Goal: Information Seeking & Learning: Check status

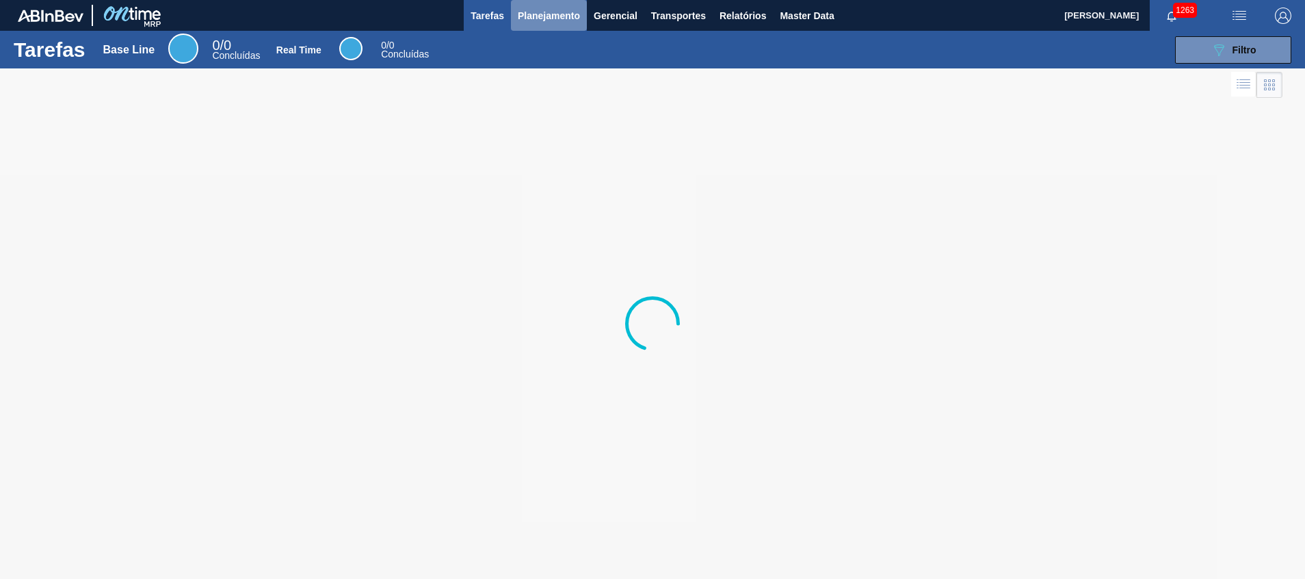
click at [518, 21] on span "Planejamento" at bounding box center [549, 16] width 62 height 16
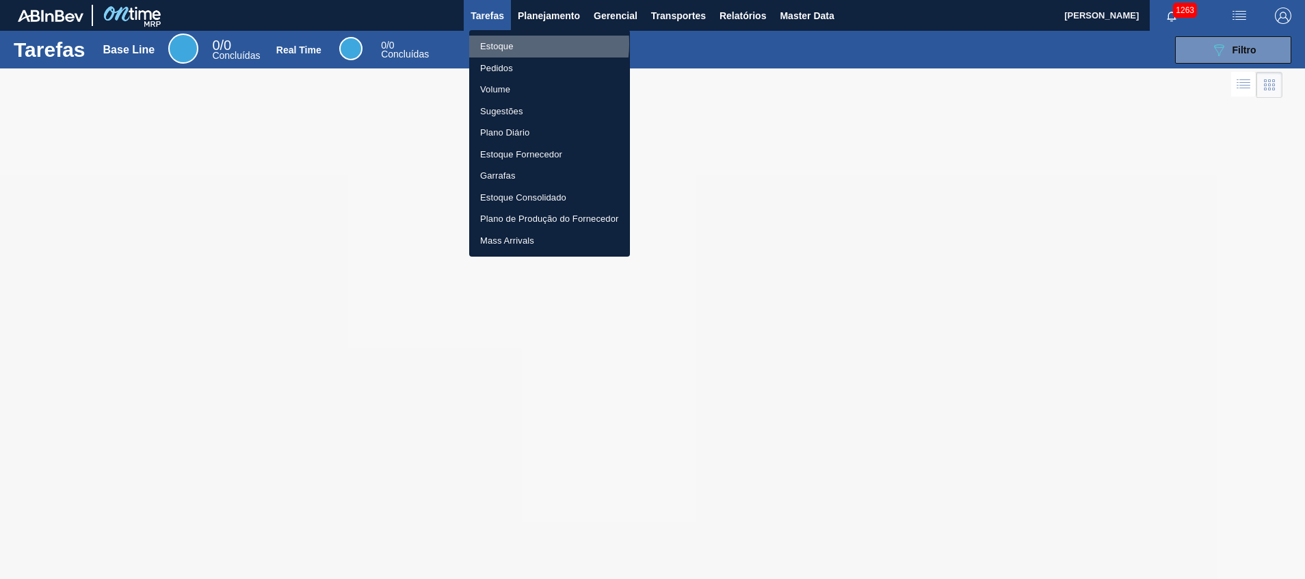
click at [517, 44] on li "Estoque" at bounding box center [549, 47] width 161 height 22
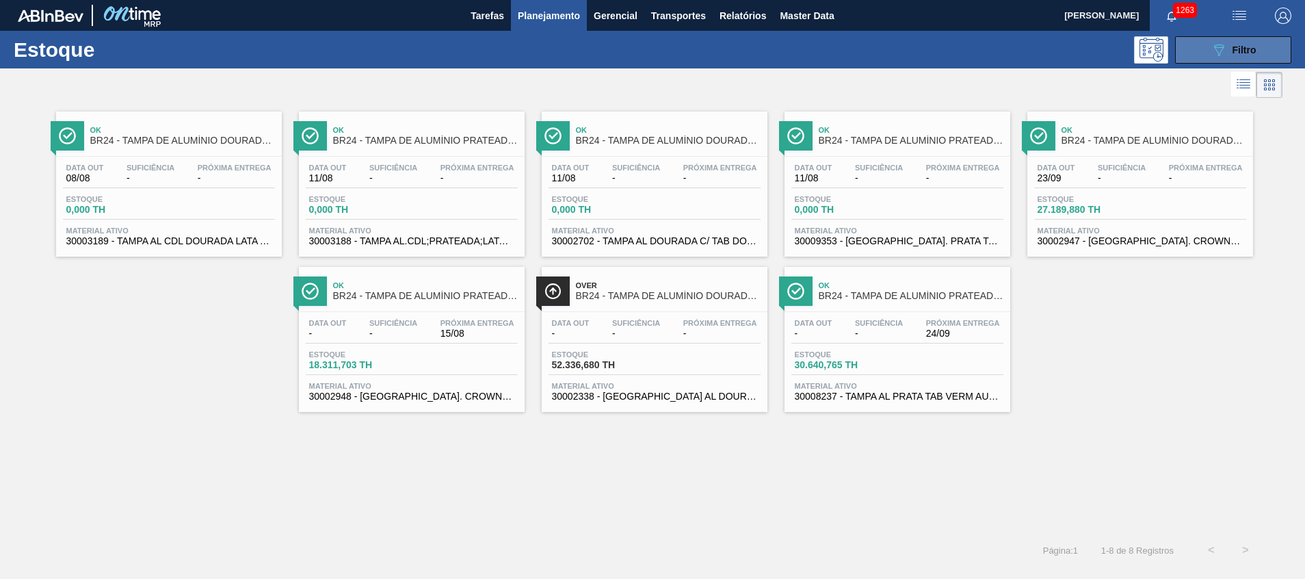
click at [1202, 59] on button "089F7B8B-B2A5-4AFE-B5C0-19BA573D28AC Filtro" at bounding box center [1233, 49] width 116 height 27
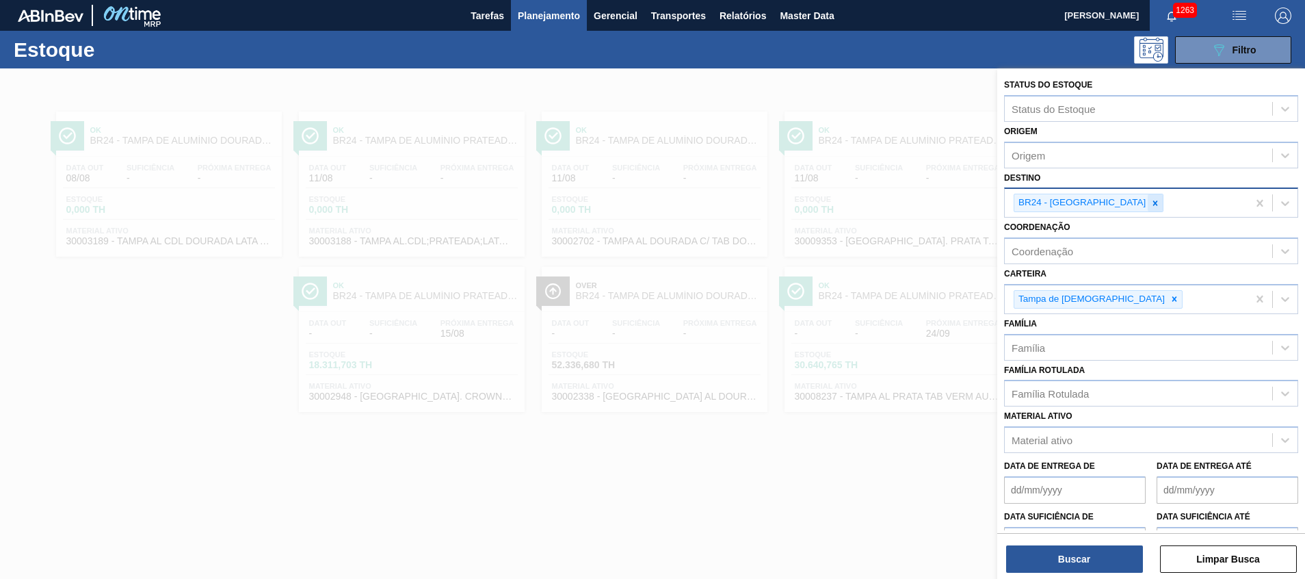
click at [1148, 204] on div at bounding box center [1155, 202] width 15 height 17
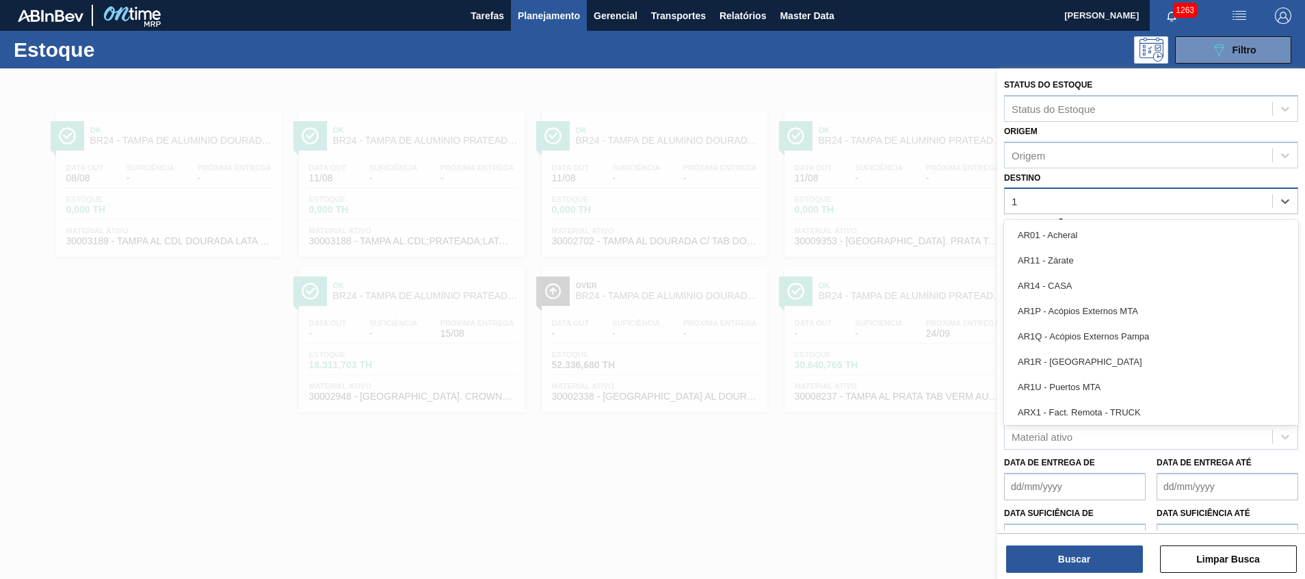
type input "18"
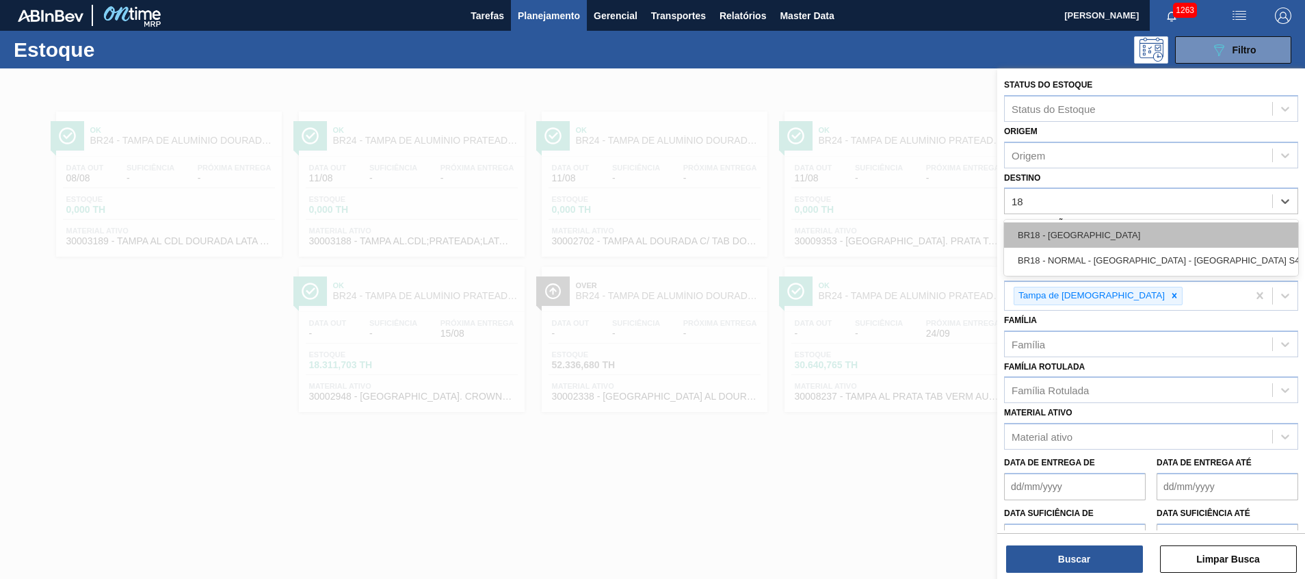
click at [1103, 235] on div "BR18 - Pernambuco" at bounding box center [1151, 234] width 294 height 25
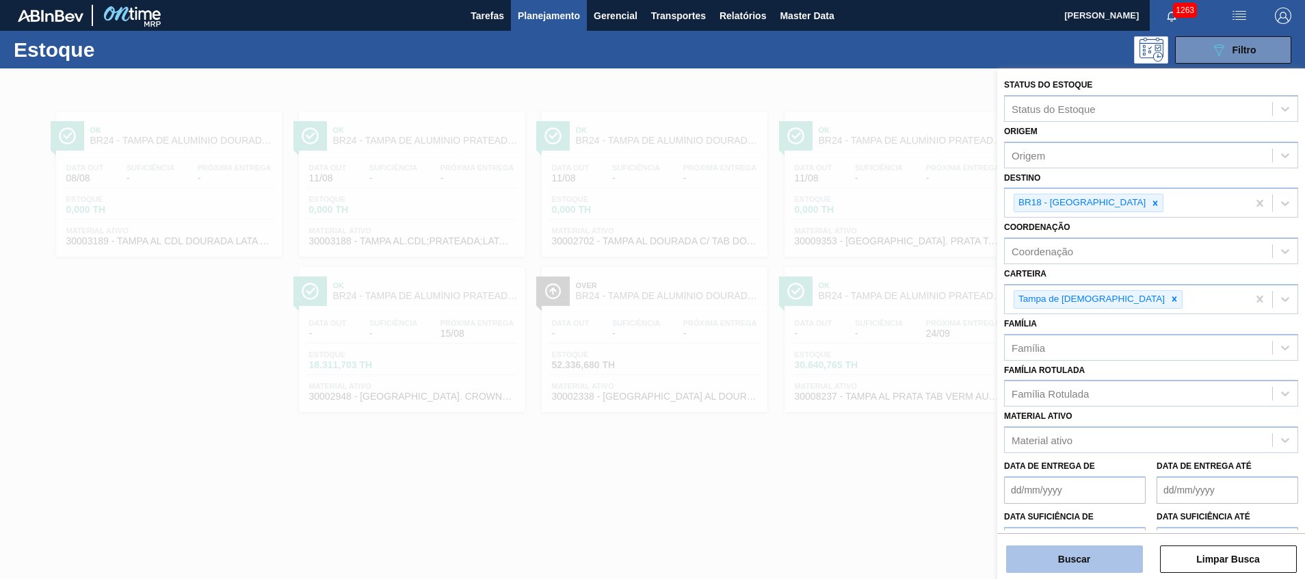
click at [1021, 553] on button "Buscar" at bounding box center [1074, 558] width 137 height 27
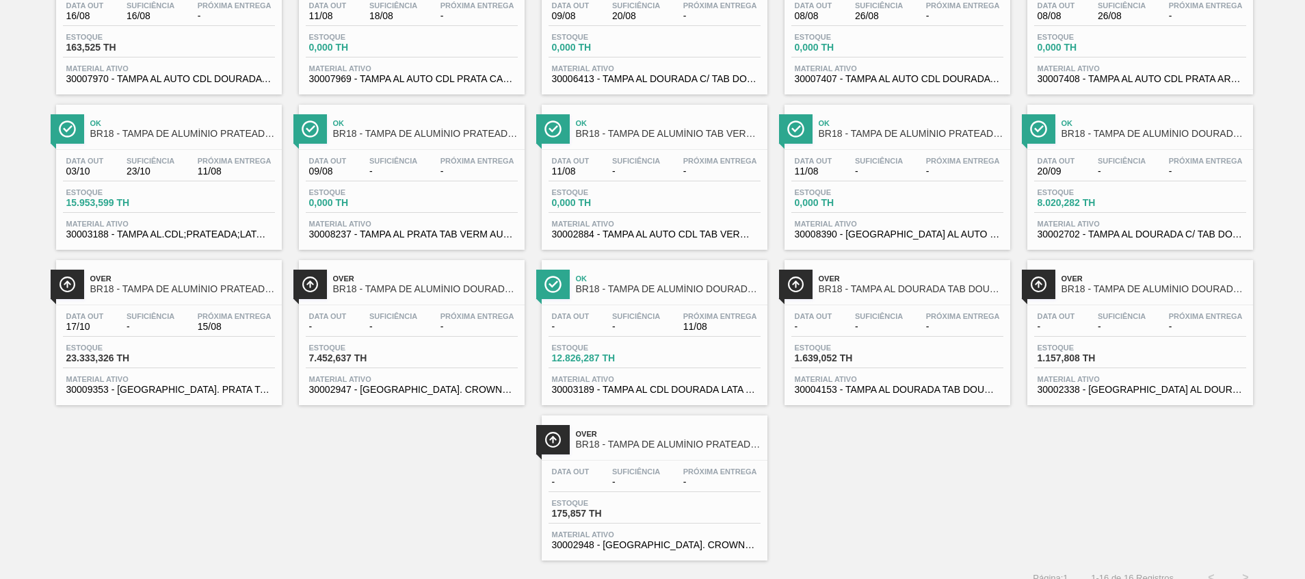
scroll to position [178, 0]
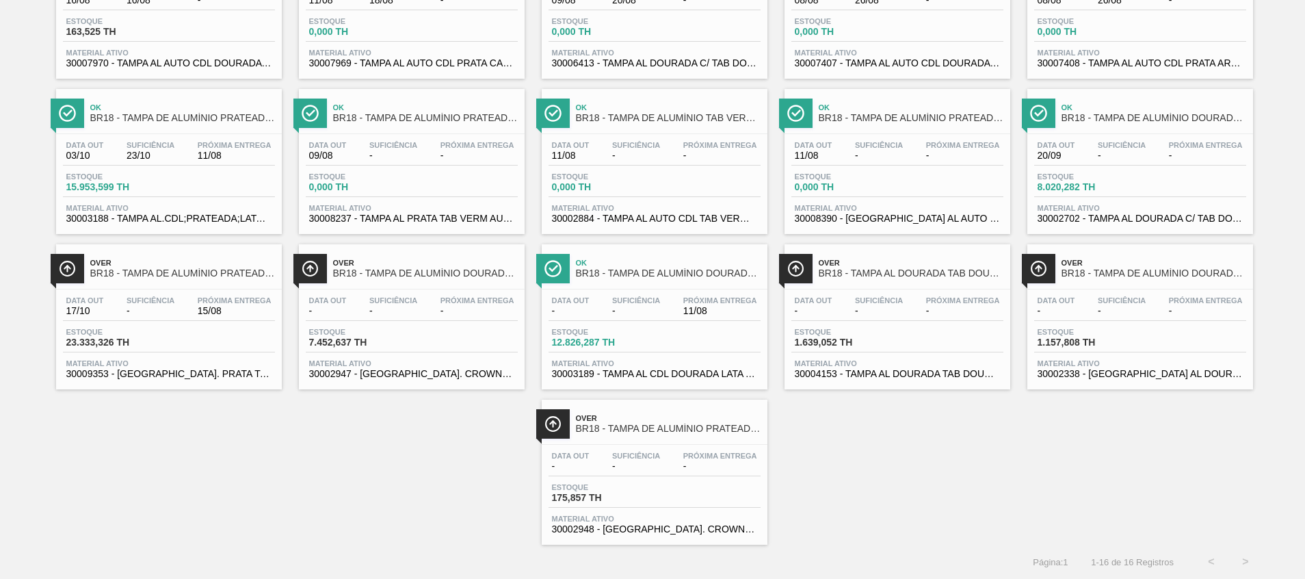
drag, startPoint x: 164, startPoint y: 168, endPoint x: 163, endPoint y: 109, distance: 58.1
click at [164, 167] on div "Data out 03/10 Suficiência 23/10 Próxima Entrega 11/08 Estoque 15.953,599 TH Ma…" at bounding box center [169, 180] width 226 height 93
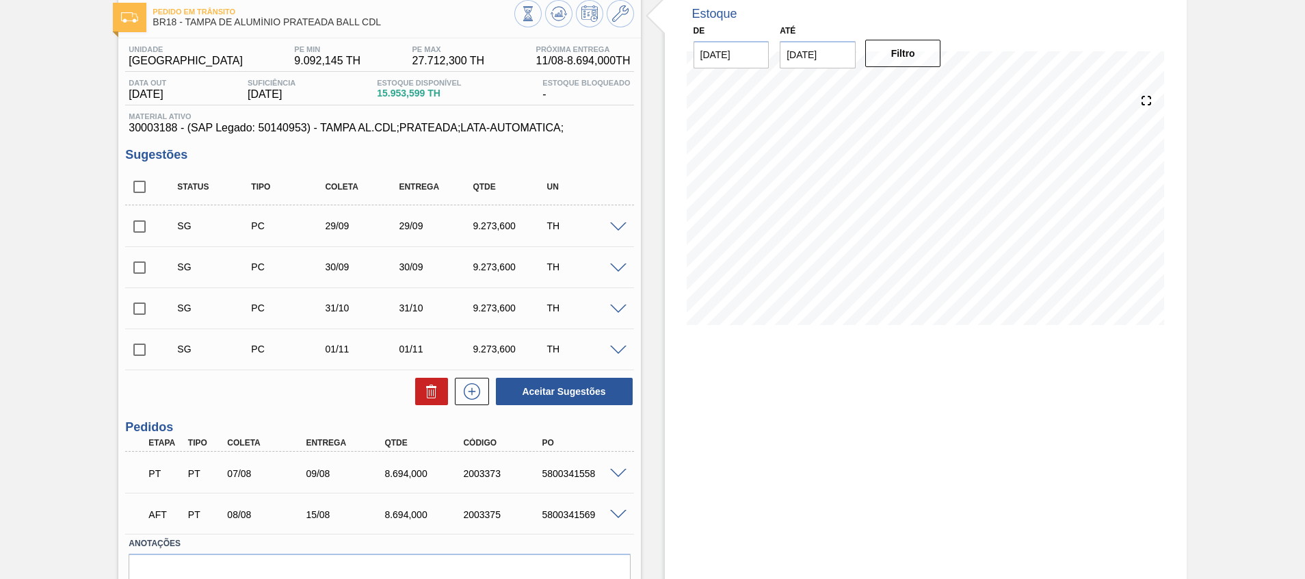
scroll to position [142, 0]
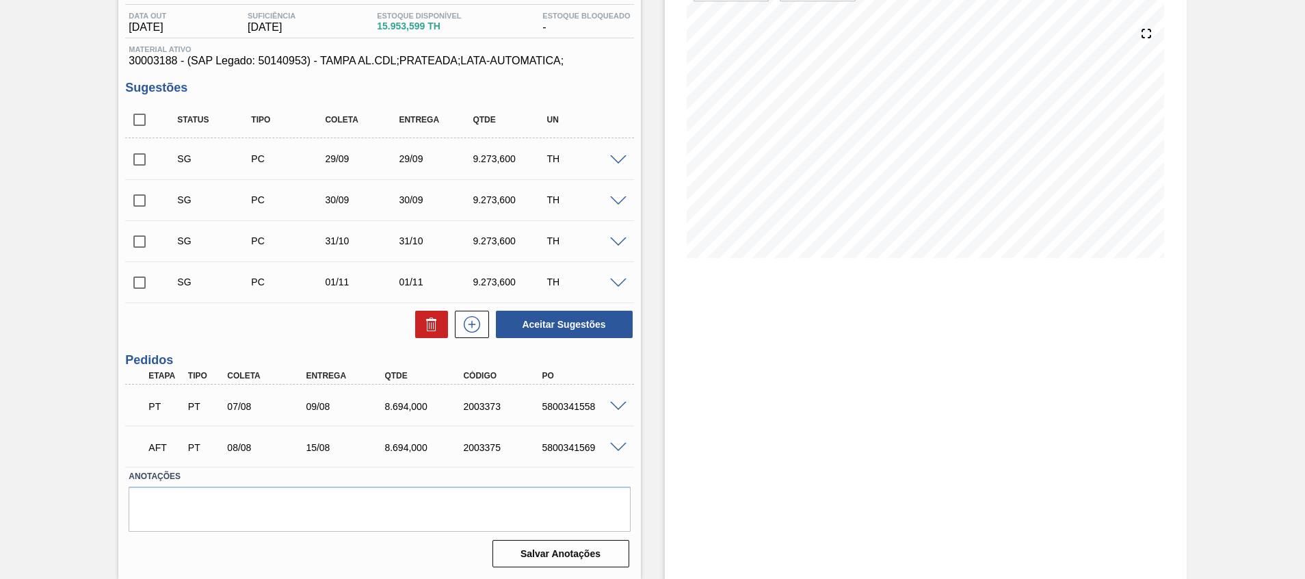
click at [618, 395] on div "PT PT 07/08 09/08 8.694,000 2003373 5800341558" at bounding box center [379, 405] width 508 height 34
click at [616, 404] on span at bounding box center [618, 406] width 16 height 10
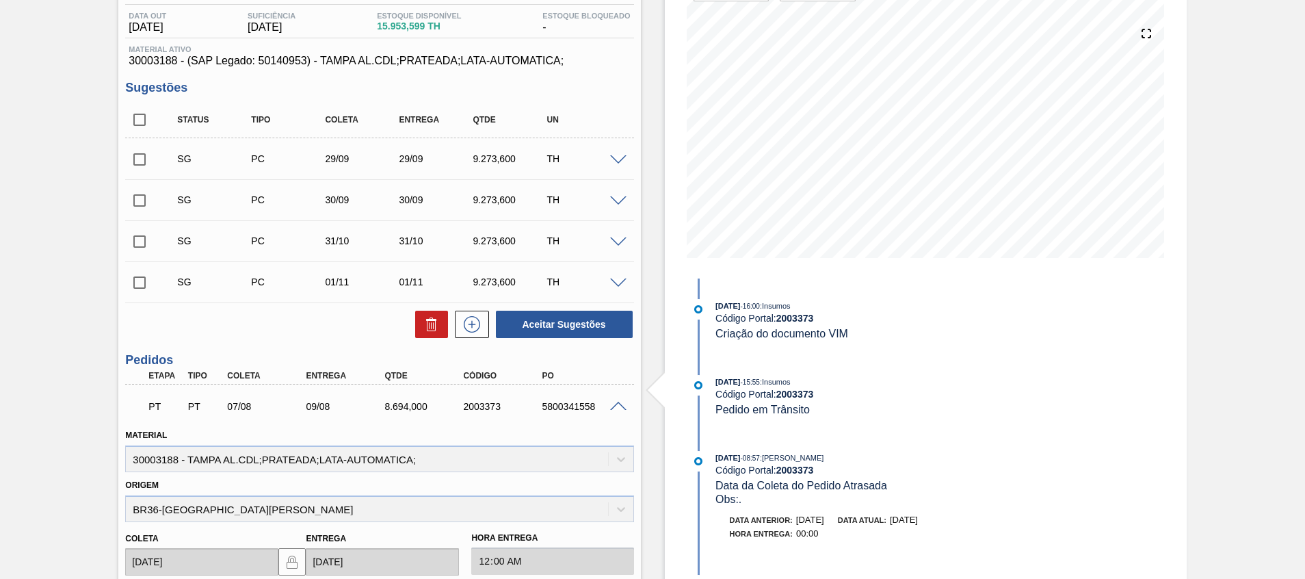
click at [619, 404] on span at bounding box center [618, 406] width 16 height 10
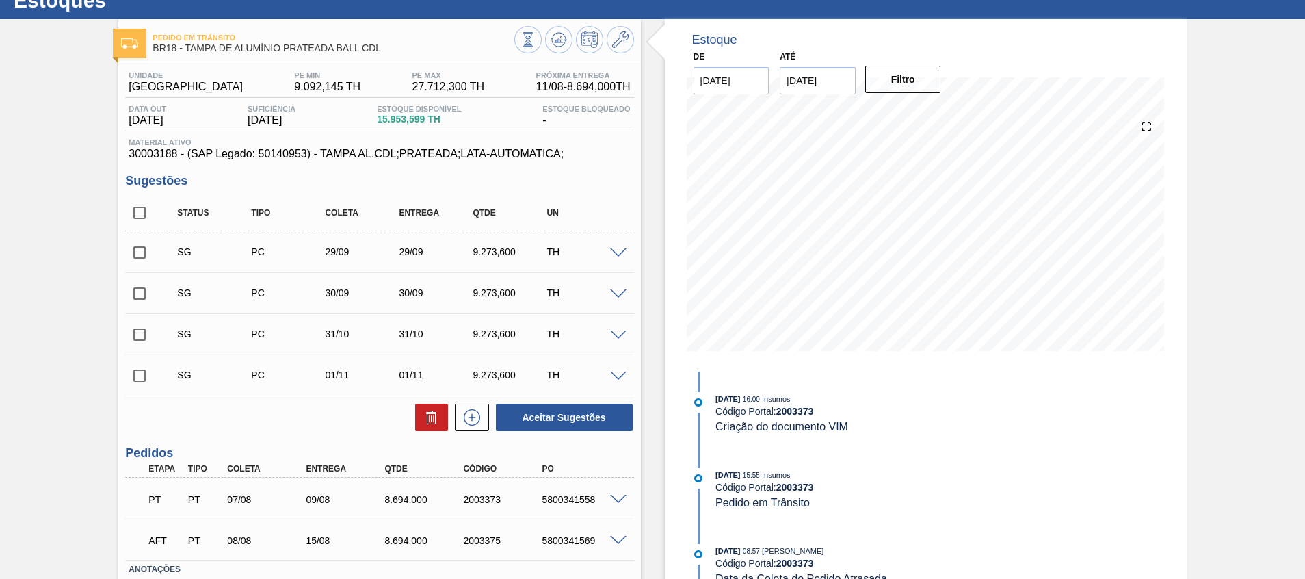
scroll to position [0, 0]
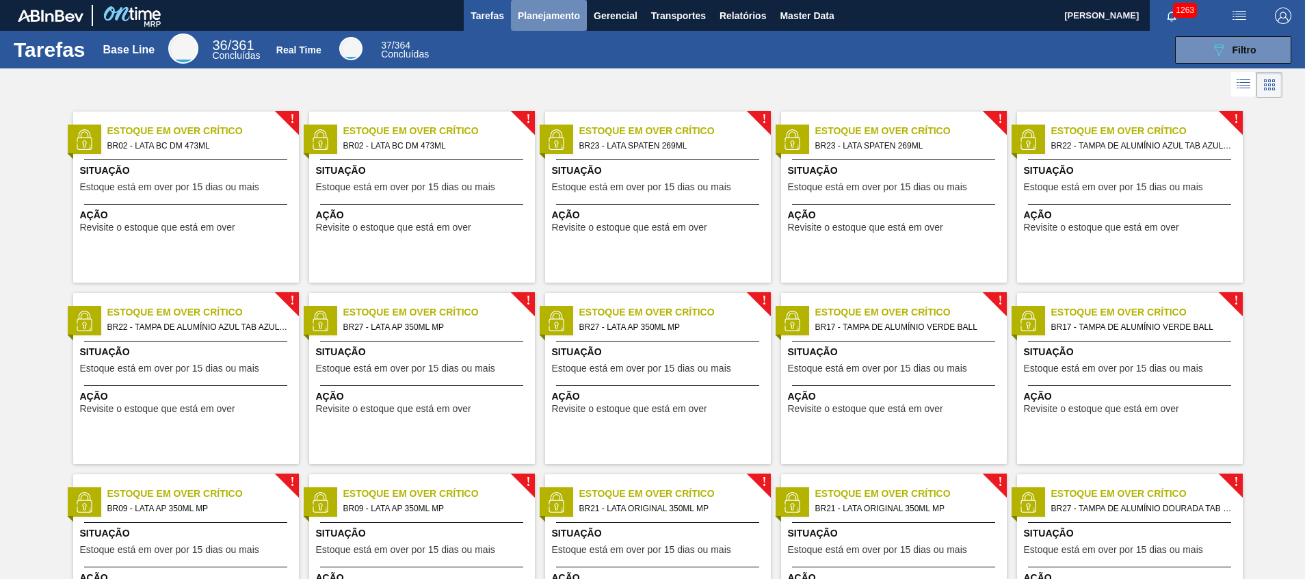
click at [555, 15] on span "Planejamento" at bounding box center [549, 16] width 62 height 16
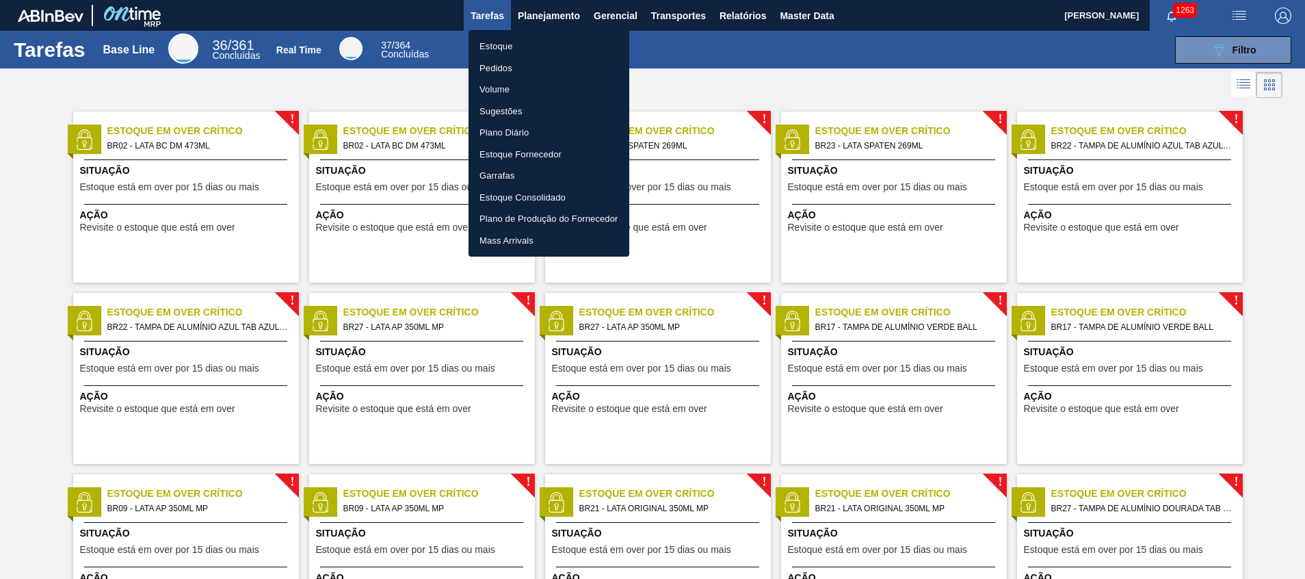
click at [536, 62] on li "Pedidos" at bounding box center [548, 68] width 161 height 22
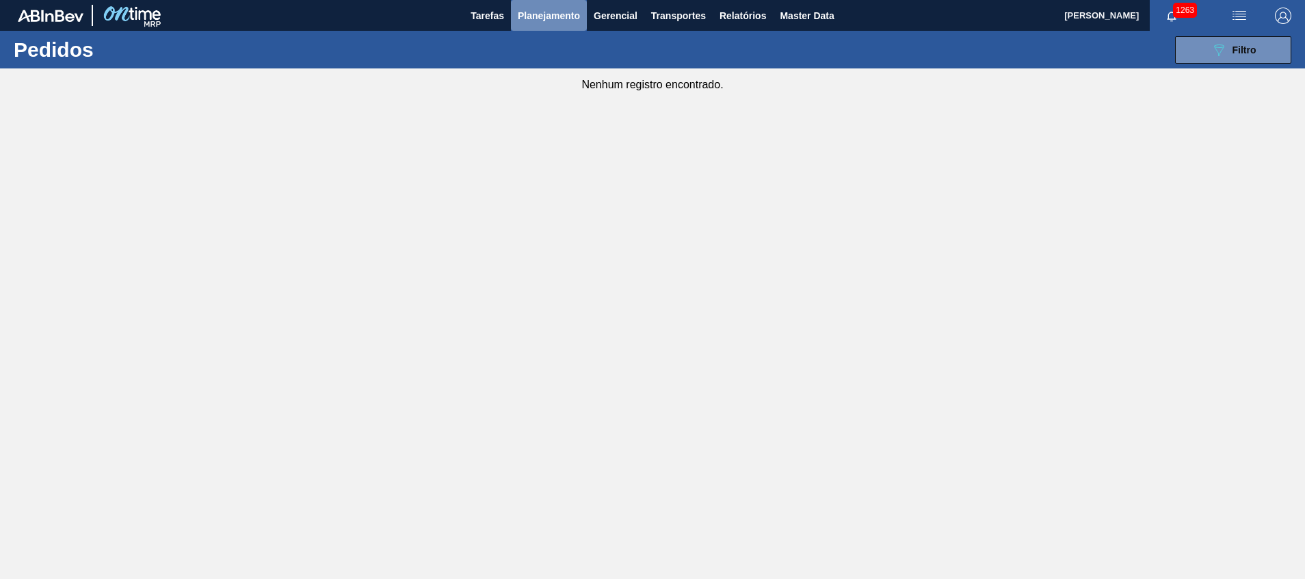
click at [542, 12] on span "Planejamento" at bounding box center [549, 16] width 62 height 16
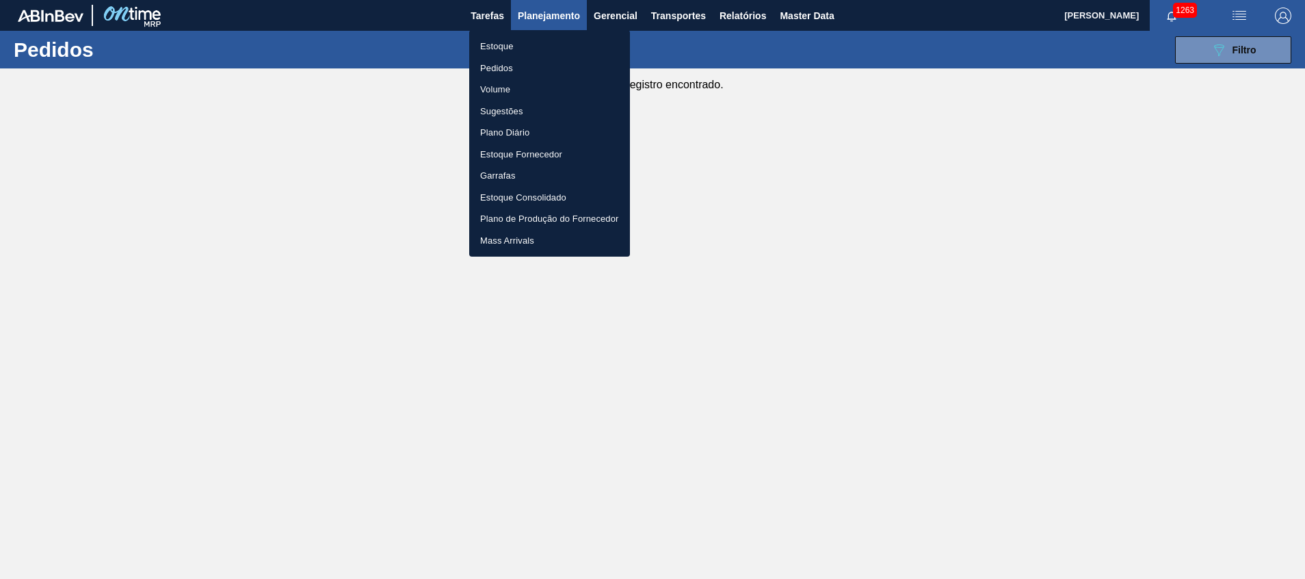
click at [533, 42] on li "Estoque" at bounding box center [549, 47] width 161 height 22
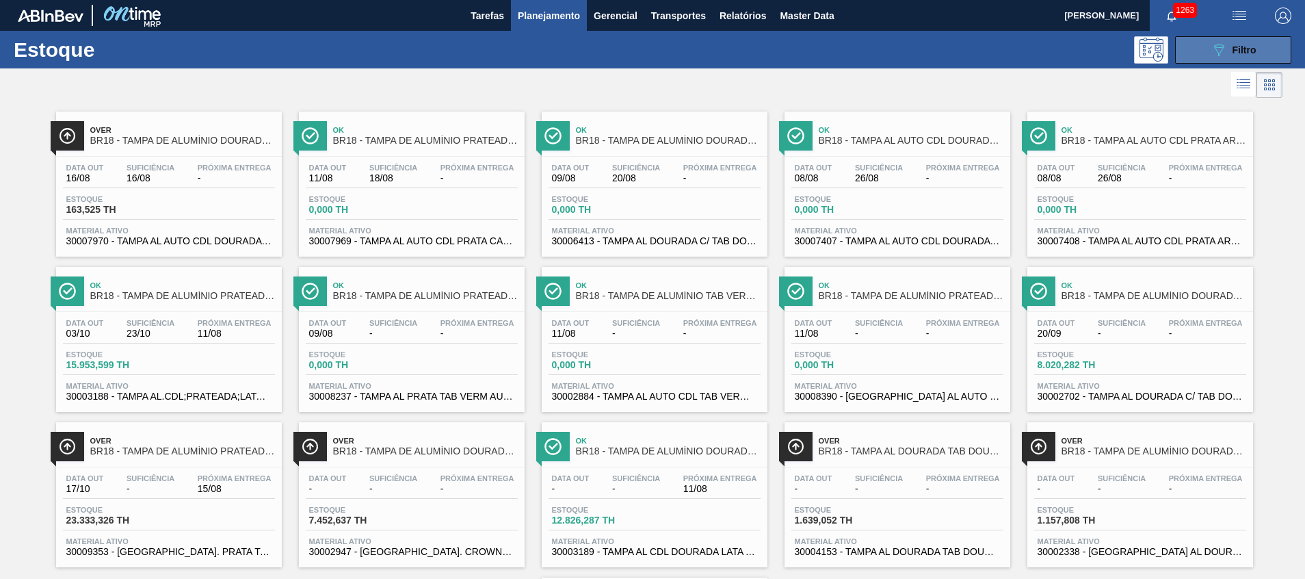
click at [1228, 56] on div "089F7B8B-B2A5-4AFE-B5C0-19BA573D28AC Filtro" at bounding box center [1234, 50] width 46 height 16
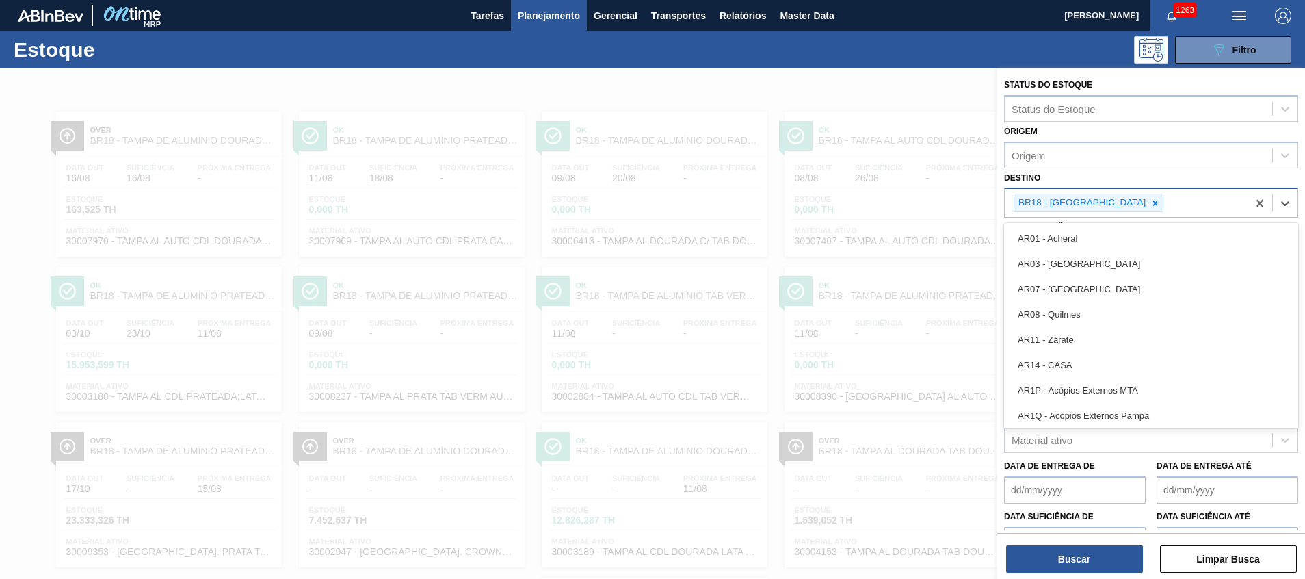
click at [1103, 202] on div "BR18 - Pernambuco" at bounding box center [1080, 202] width 133 height 17
click at [1150, 202] on icon at bounding box center [1155, 203] width 10 height 10
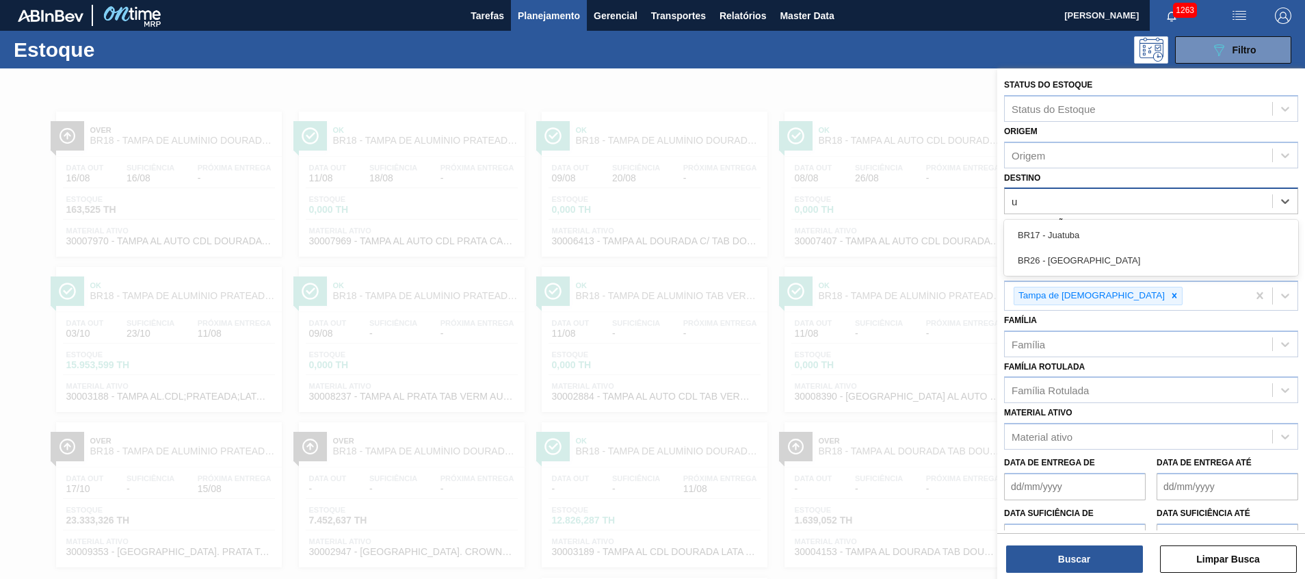
type input "ub"
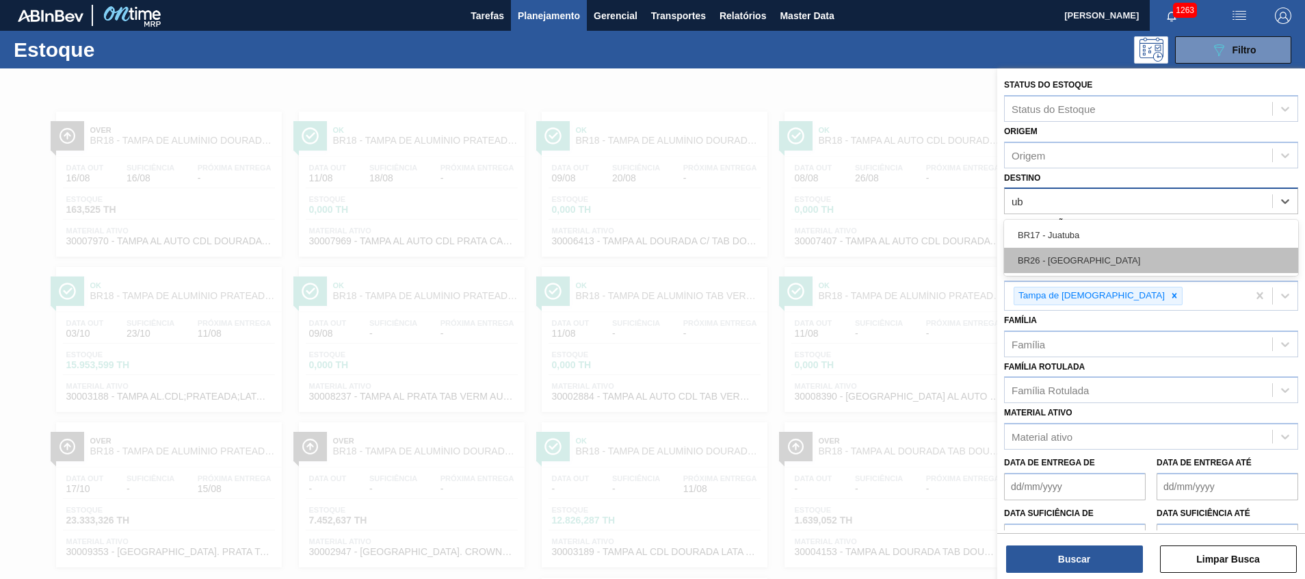
click at [1105, 250] on div "BR26 - [GEOGRAPHIC_DATA]" at bounding box center [1151, 260] width 294 height 25
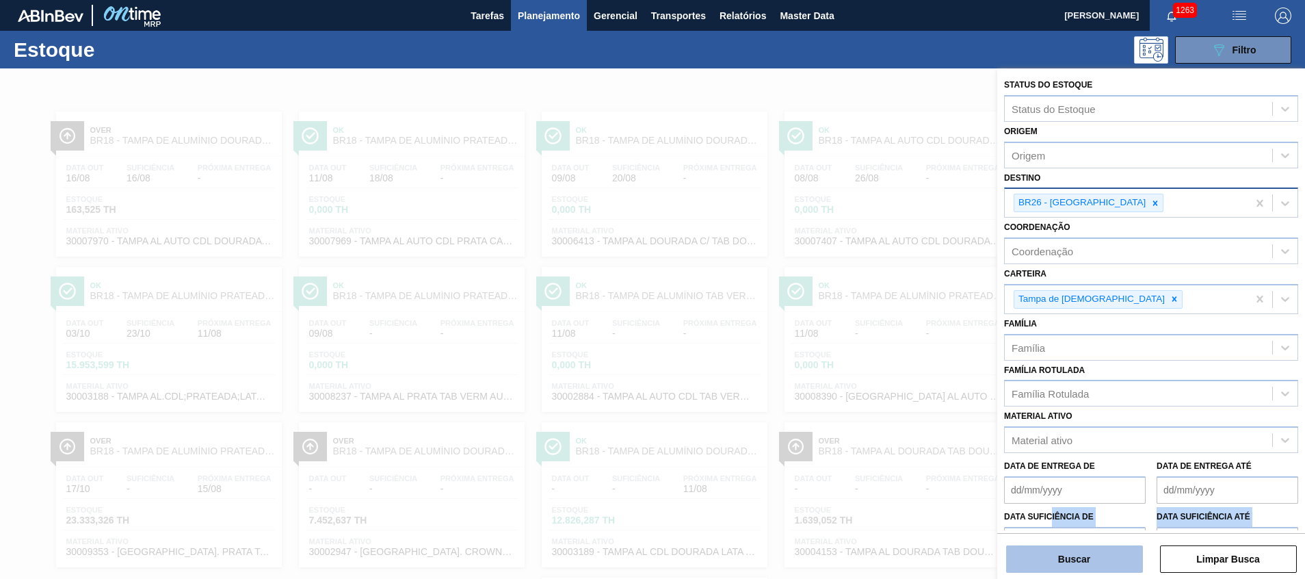
scroll to position [81, 0]
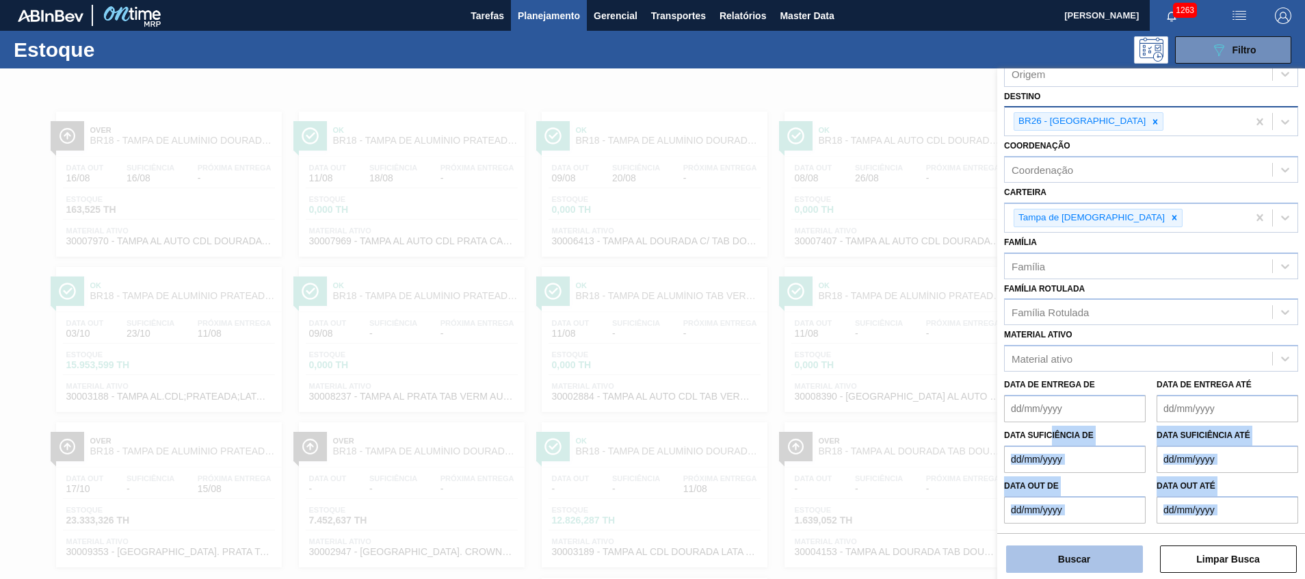
drag, startPoint x: 1051, startPoint y: 525, endPoint x: 1040, endPoint y: 561, distance: 38.7
click at [1040, 530] on div "Status do Estoque Status do Estoque Origem Origem Destino BR26 - Uberlândia Coo…" at bounding box center [1151, 299] width 308 height 462
click at [1037, 557] on button "Buscar" at bounding box center [1074, 558] width 137 height 27
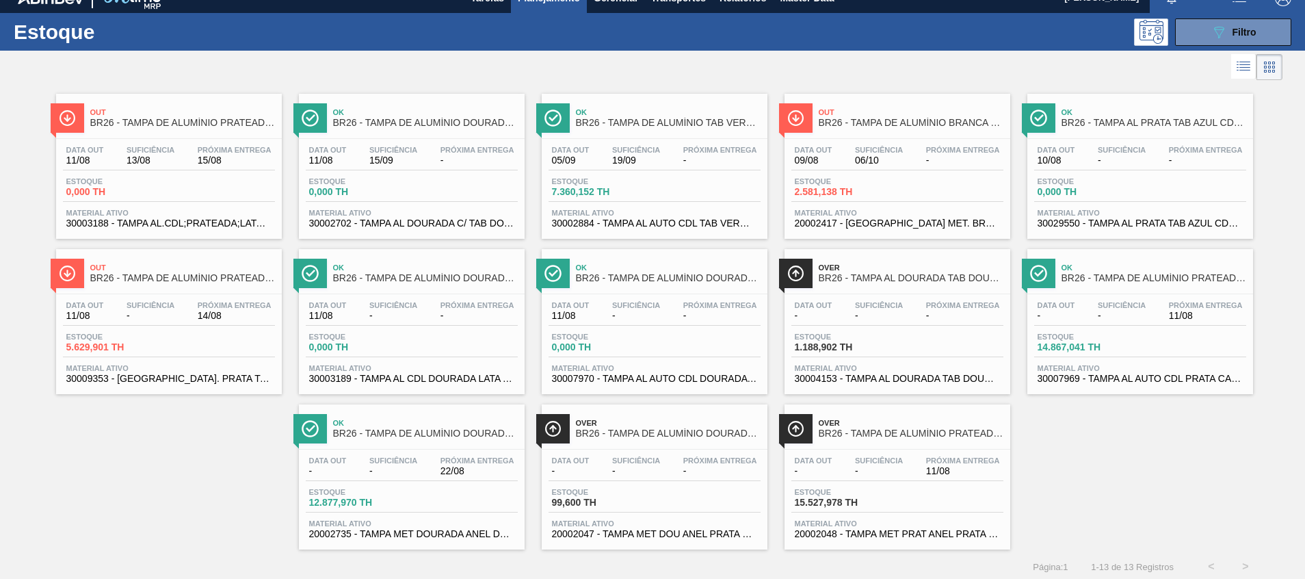
scroll to position [23, 0]
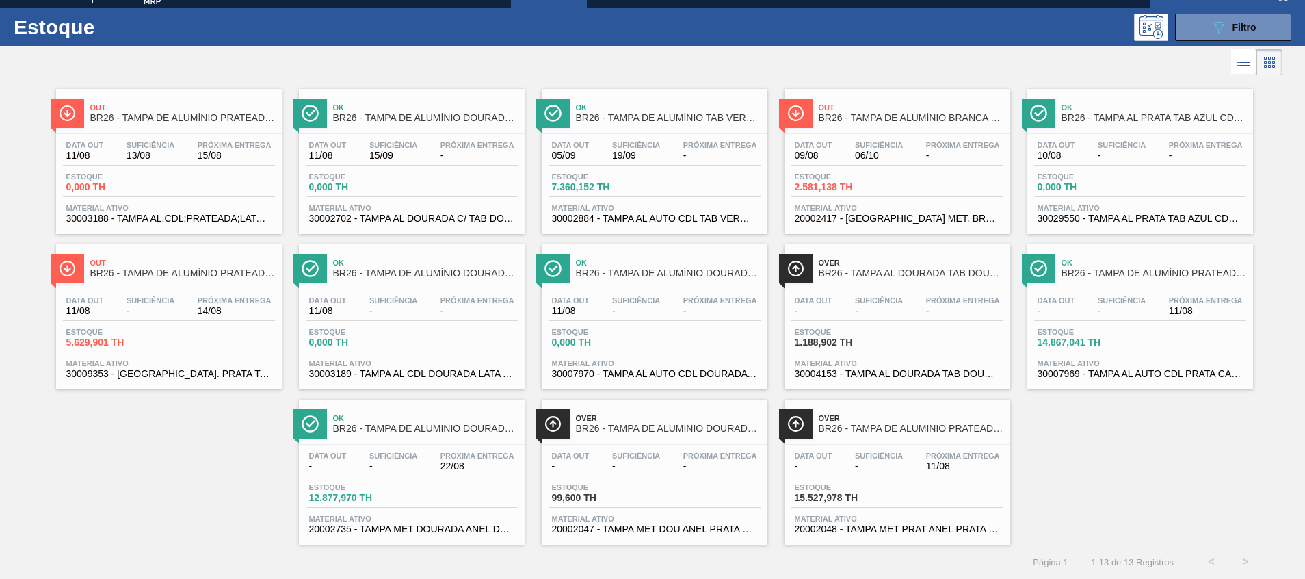
click at [1109, 321] on div "Data out - Suficiência - Próxima Entrega 11/08 Estoque 14.867,041 TH Material a…" at bounding box center [1140, 335] width 226 height 93
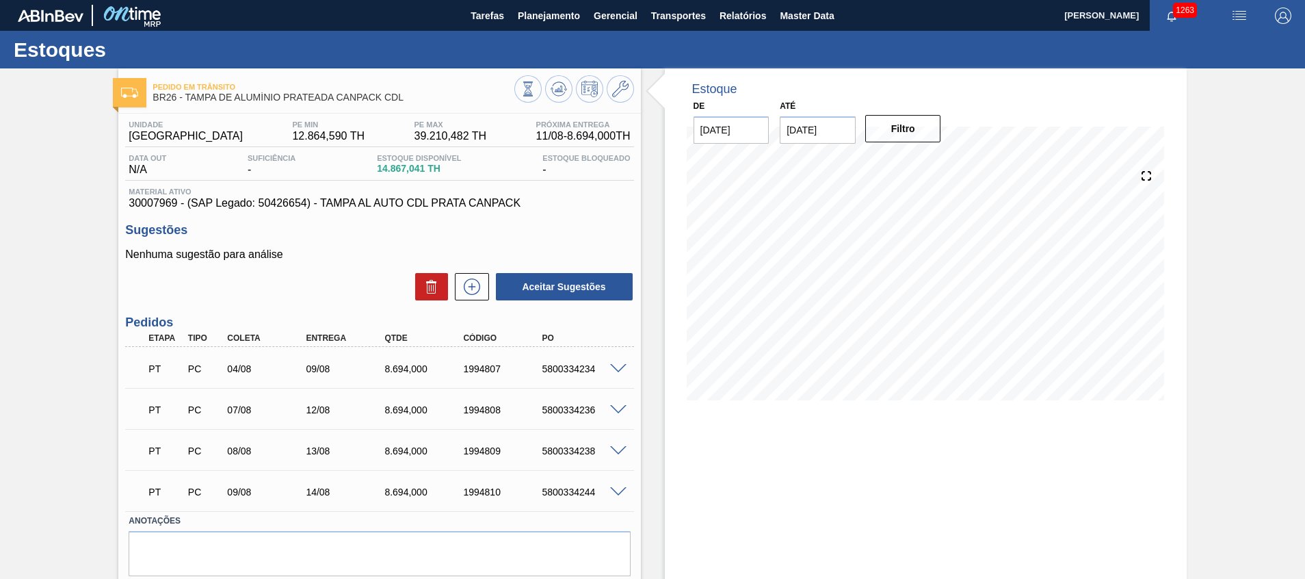
click at [618, 493] on span at bounding box center [618, 492] width 16 height 10
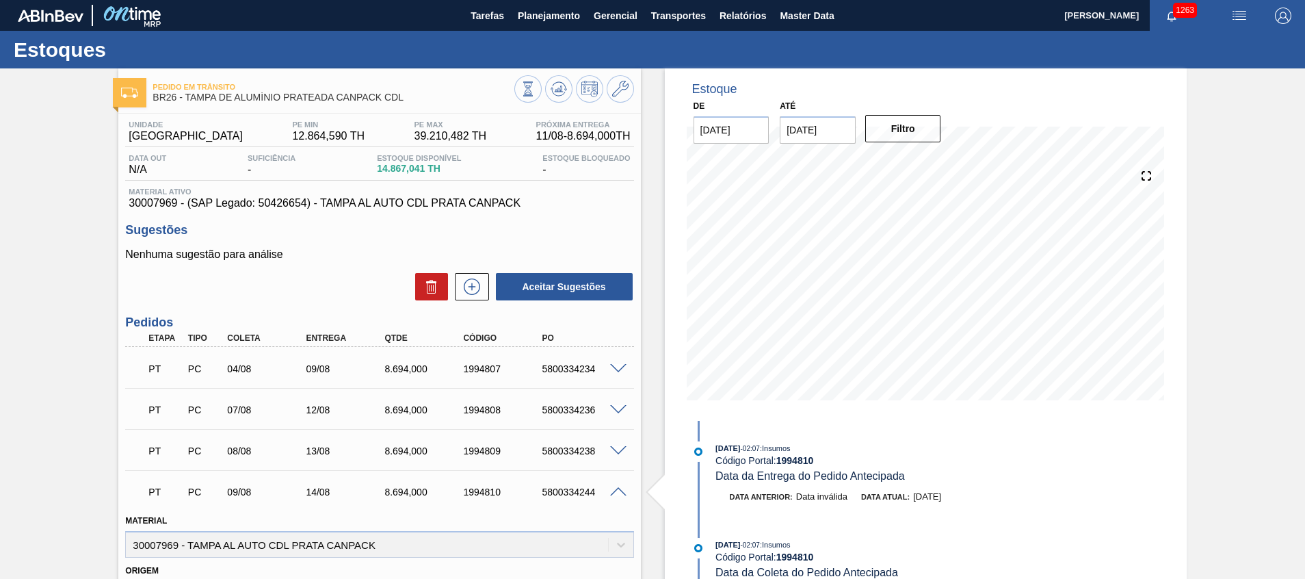
click at [618, 493] on span at bounding box center [618, 492] width 16 height 10
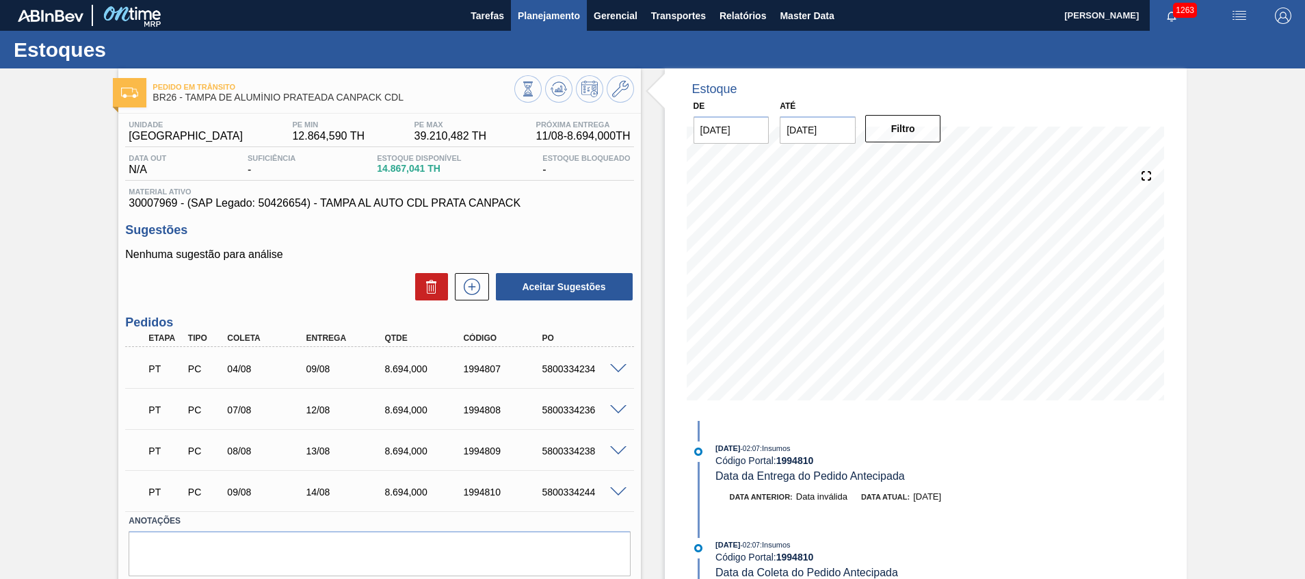
click at [529, 10] on span "Planejamento" at bounding box center [549, 16] width 62 height 16
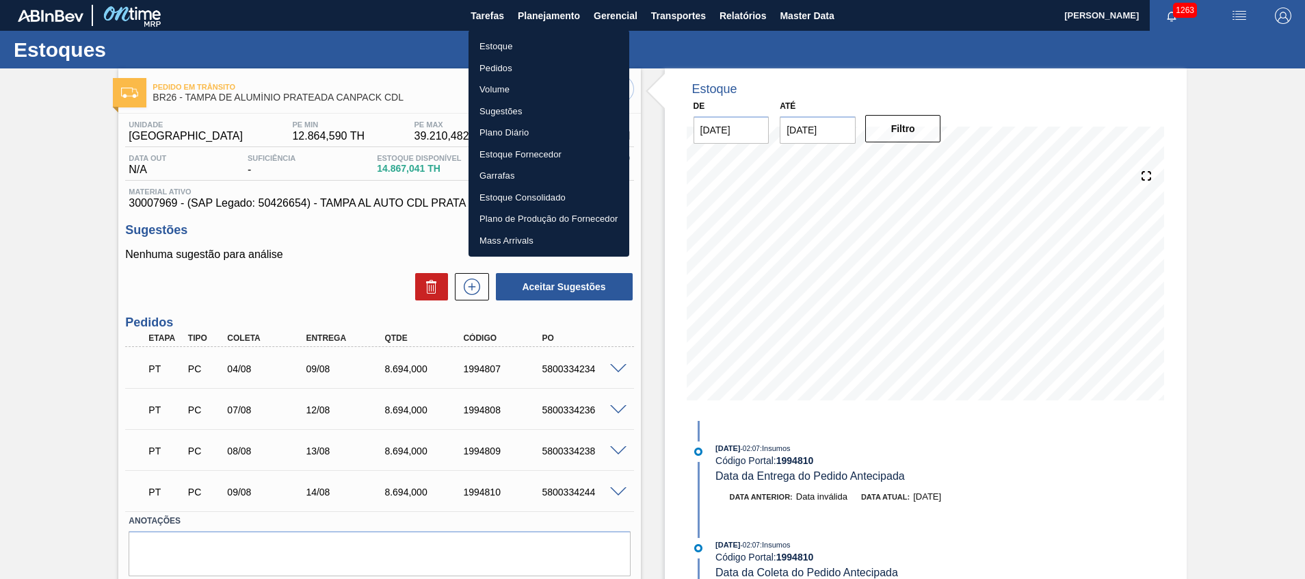
click at [514, 44] on li "Estoque" at bounding box center [548, 47] width 161 height 22
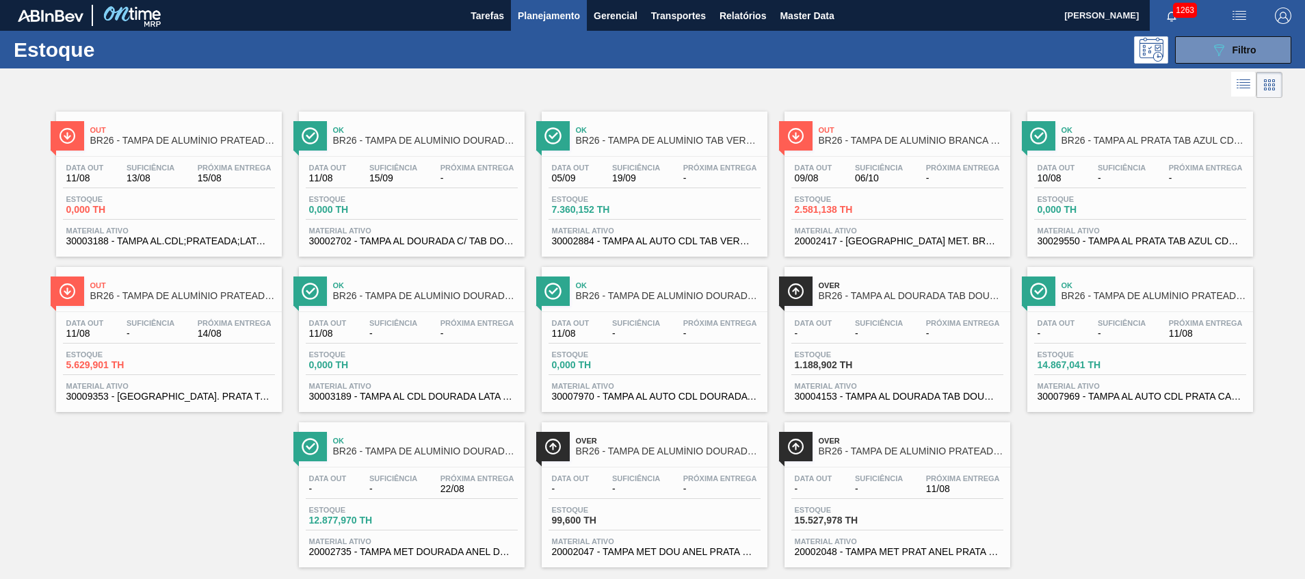
click at [225, 231] on span "Material ativo" at bounding box center [168, 230] width 205 height 8
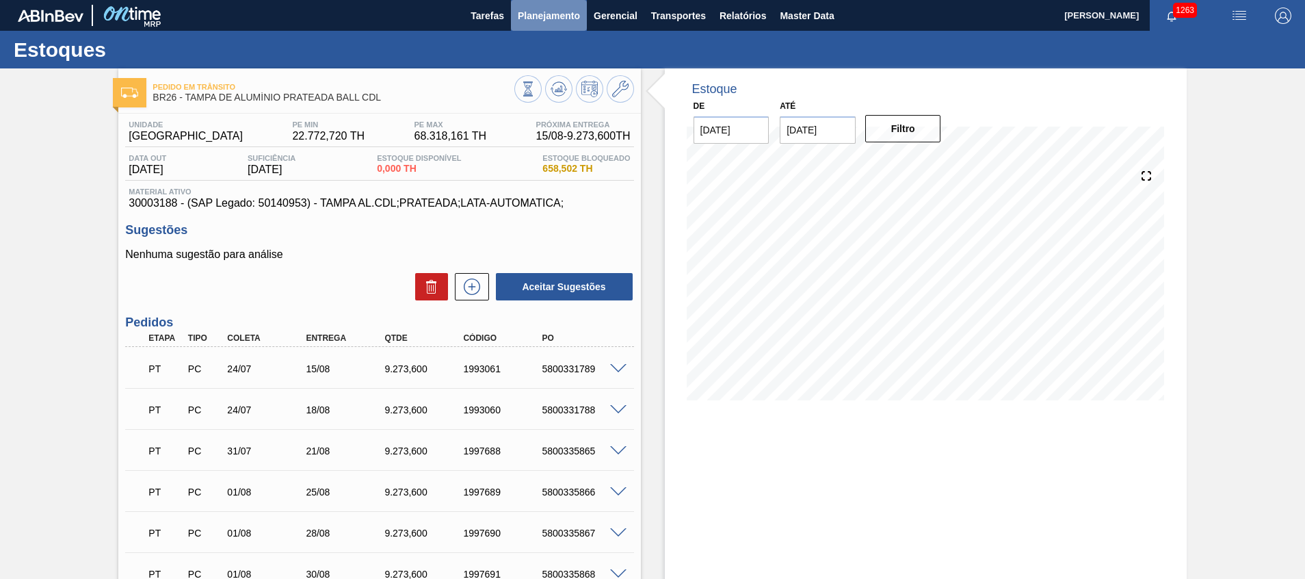
click at [561, 21] on span "Planejamento" at bounding box center [549, 16] width 62 height 16
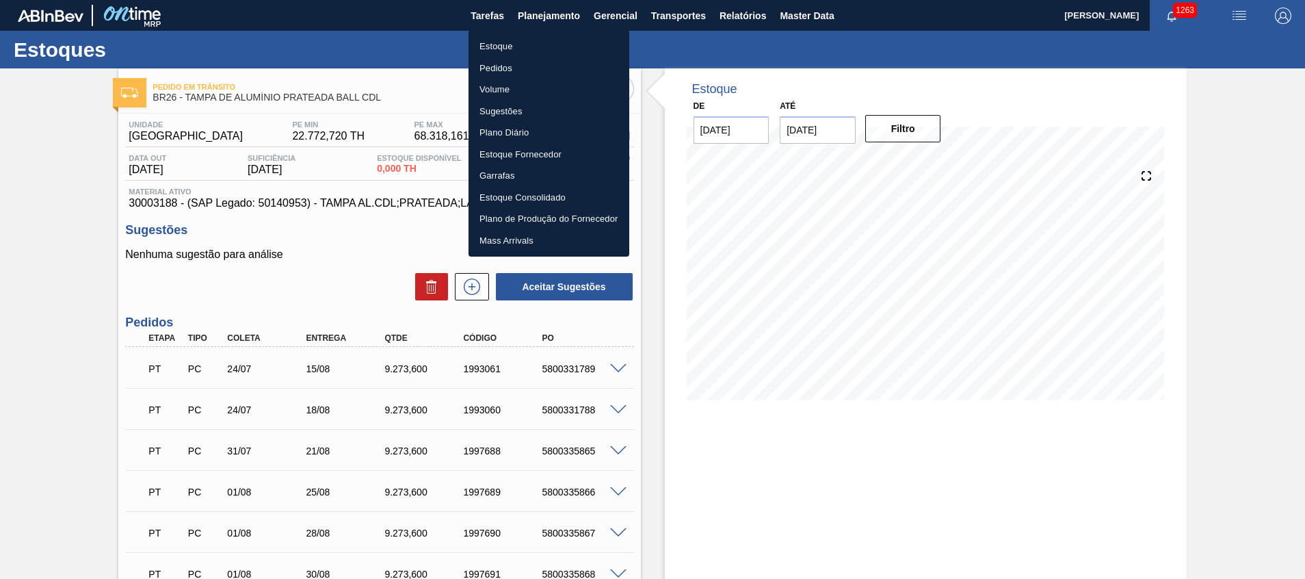
click at [621, 371] on div at bounding box center [652, 289] width 1305 height 579
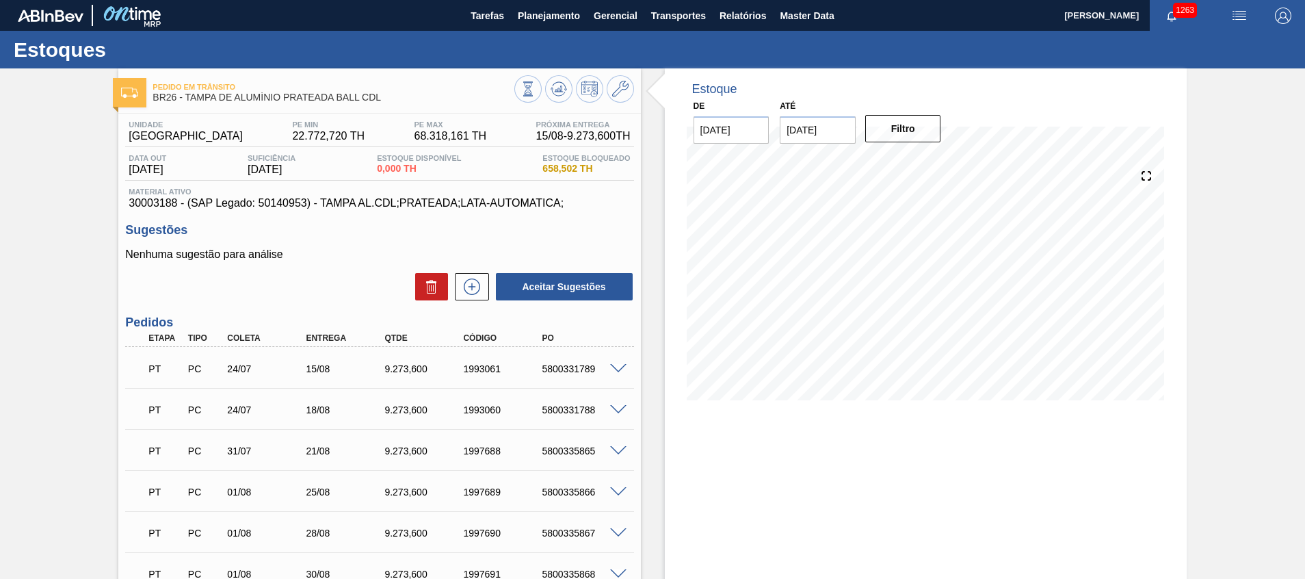
click at [620, 0] on body "Tarefas Planejamento Gerencial Transportes Relatórios Master Data Beatriz Marce…" at bounding box center [652, 0] width 1305 height 0
click at [615, 362] on div at bounding box center [620, 367] width 27 height 10
click at [479, 290] on icon at bounding box center [472, 286] width 22 height 16
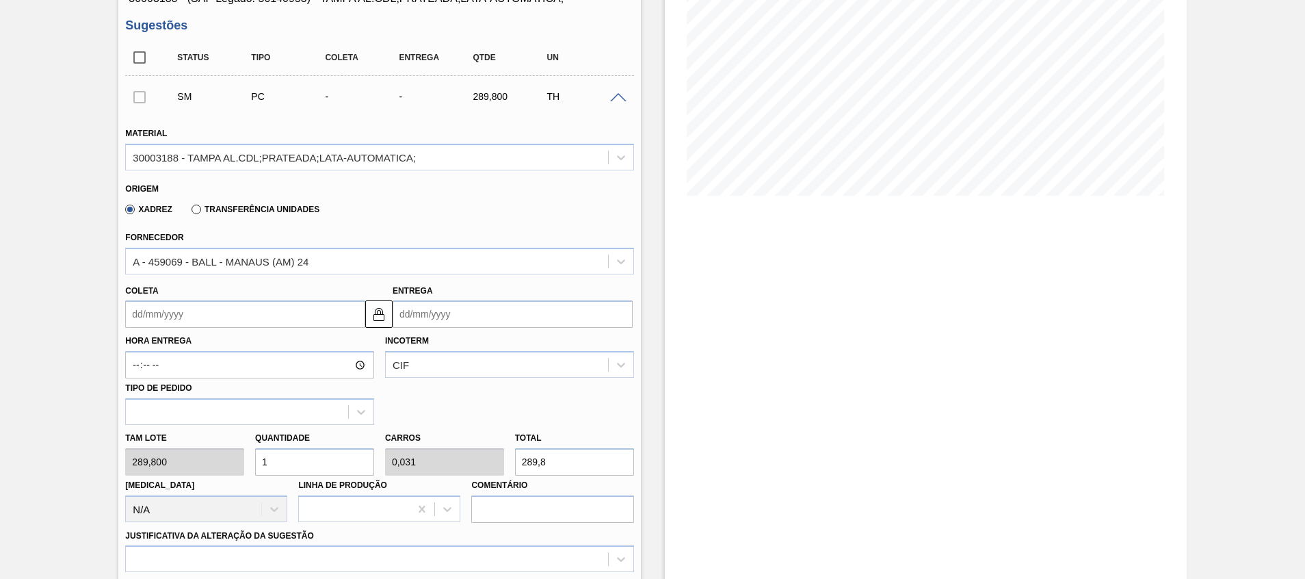
scroll to position [410, 0]
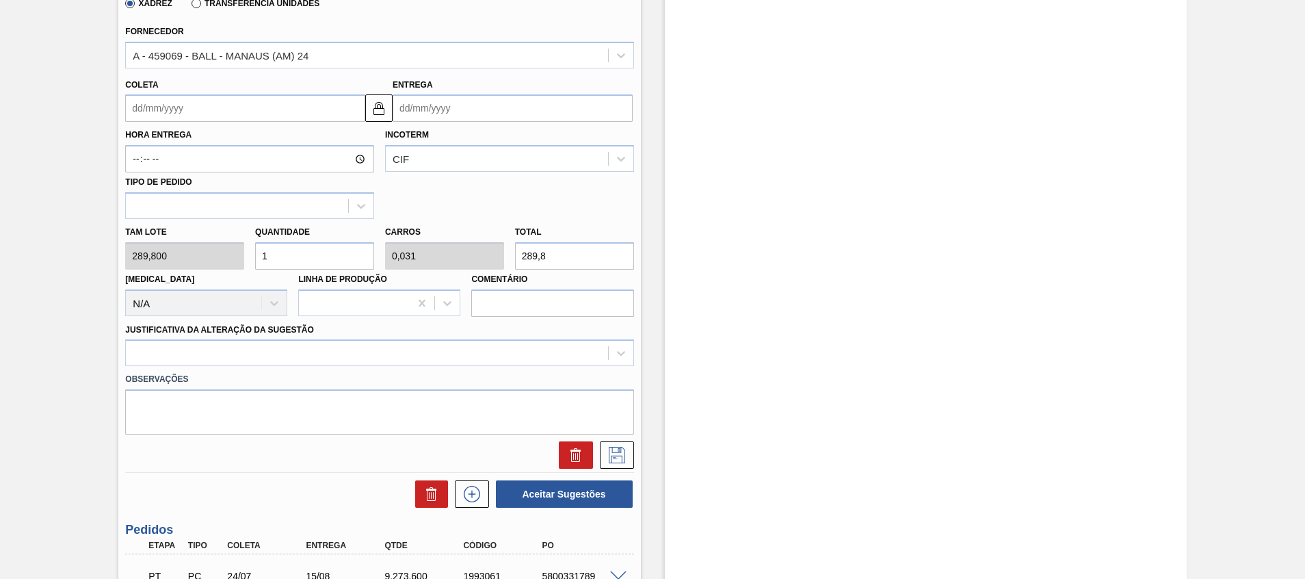
click at [459, 246] on div "Tam lote 289,800 Quantidade 1 Carros 0,031 Total 289,8 Doca N/A Linha de Produç…" at bounding box center [379, 268] width 519 height 98
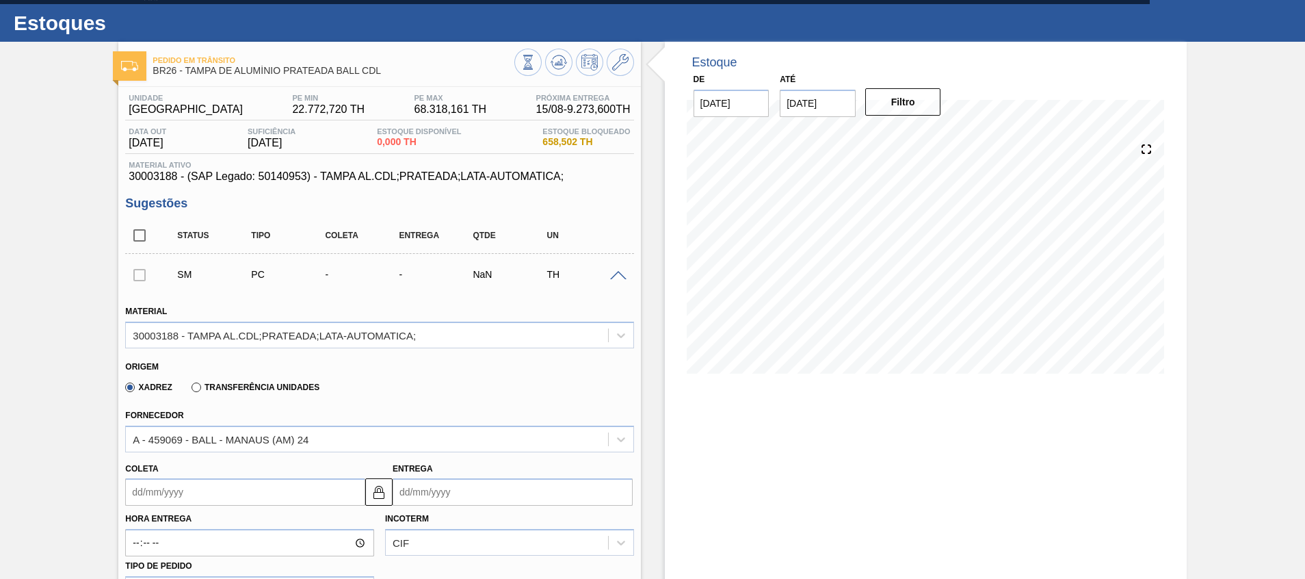
scroll to position [0, 0]
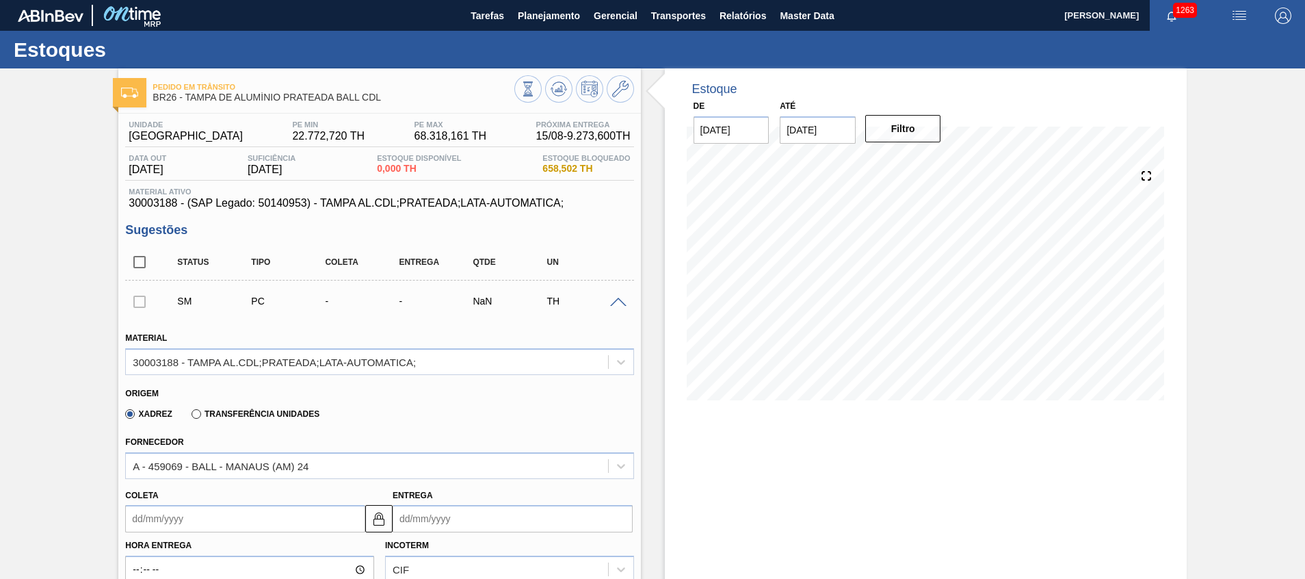
click at [607, 297] on div at bounding box center [620, 301] width 27 height 10
click at [611, 298] on span at bounding box center [618, 303] width 16 height 10
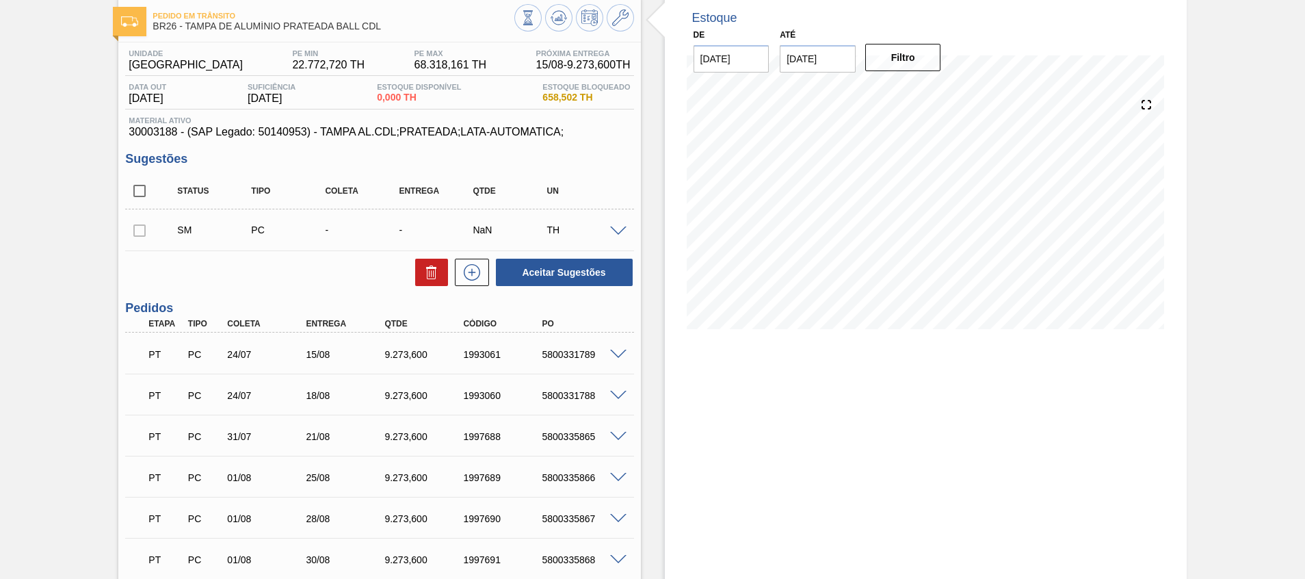
scroll to position [103, 0]
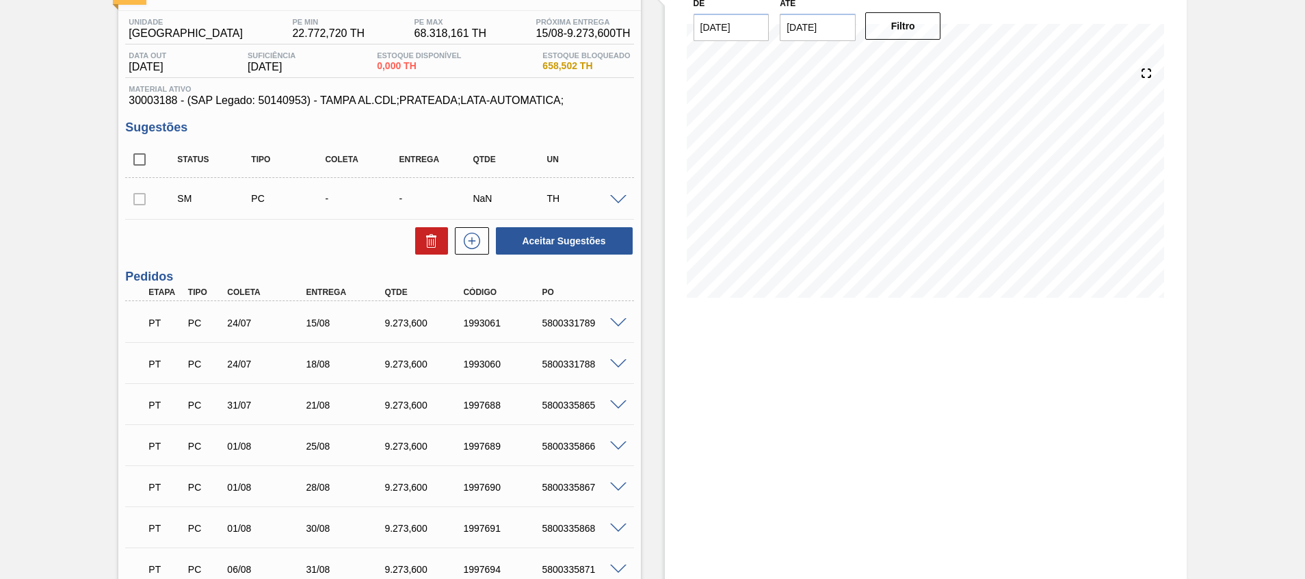
click at [617, 365] on span at bounding box center [618, 364] width 16 height 10
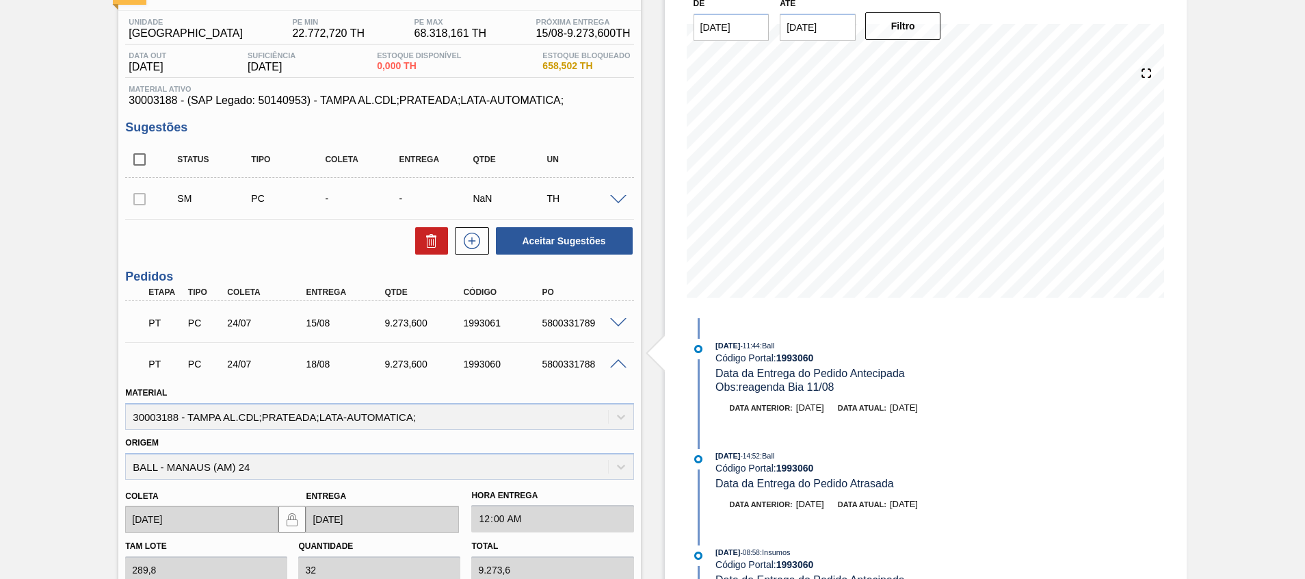
click at [617, 365] on span at bounding box center [618, 364] width 16 height 10
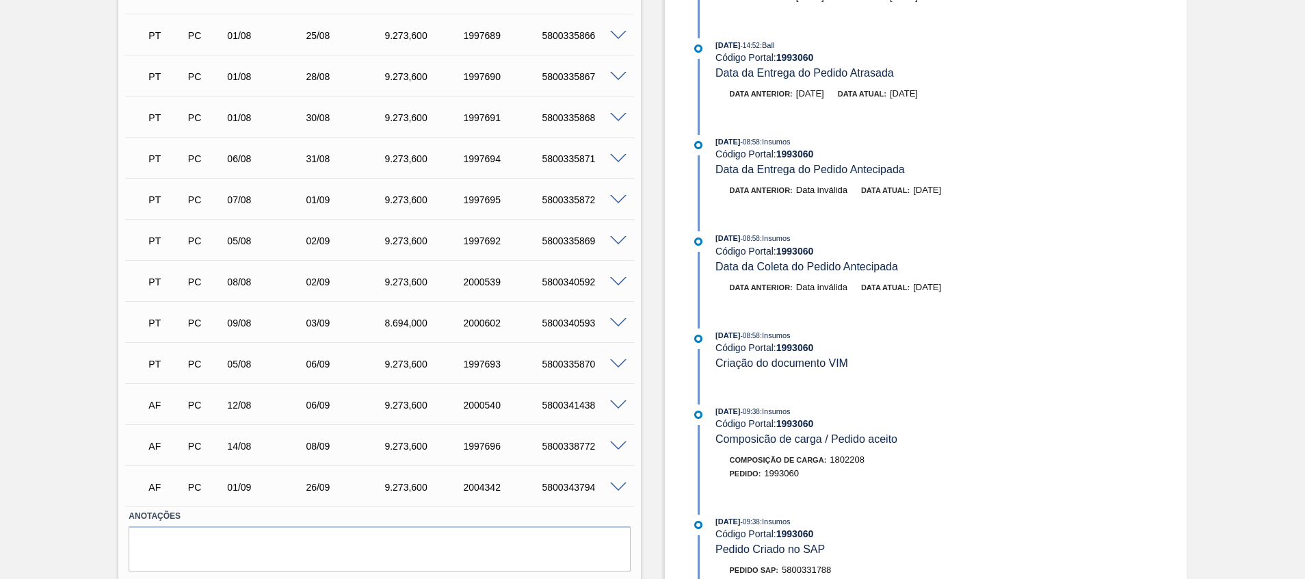
scroll to position [0, 0]
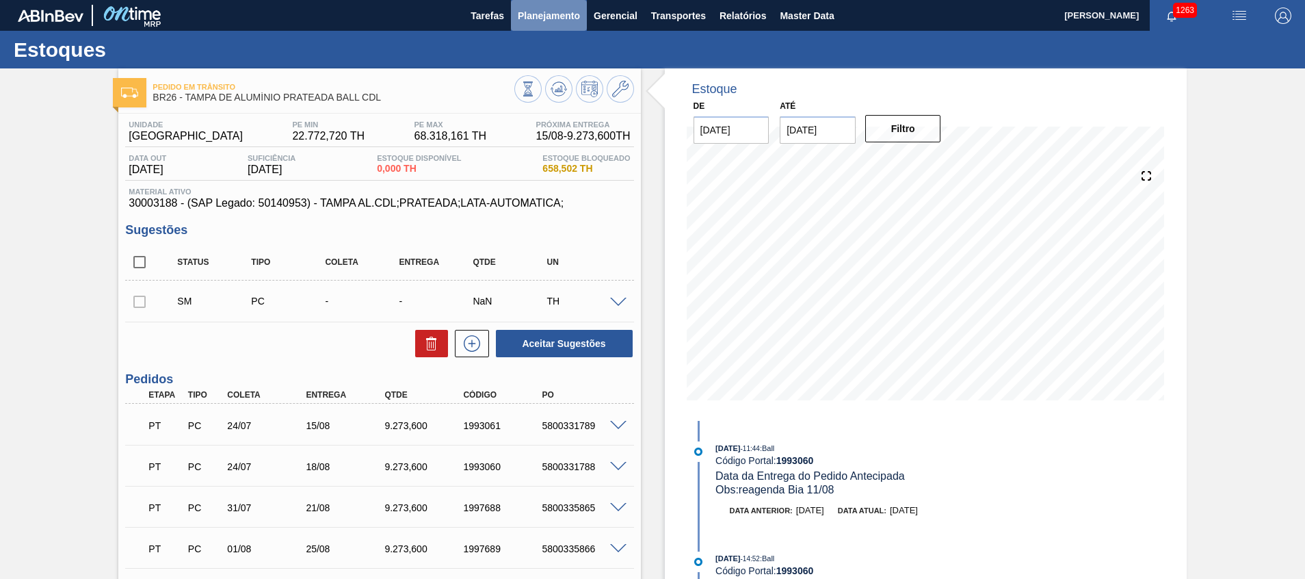
click at [519, 17] on span "Planejamento" at bounding box center [549, 16] width 62 height 16
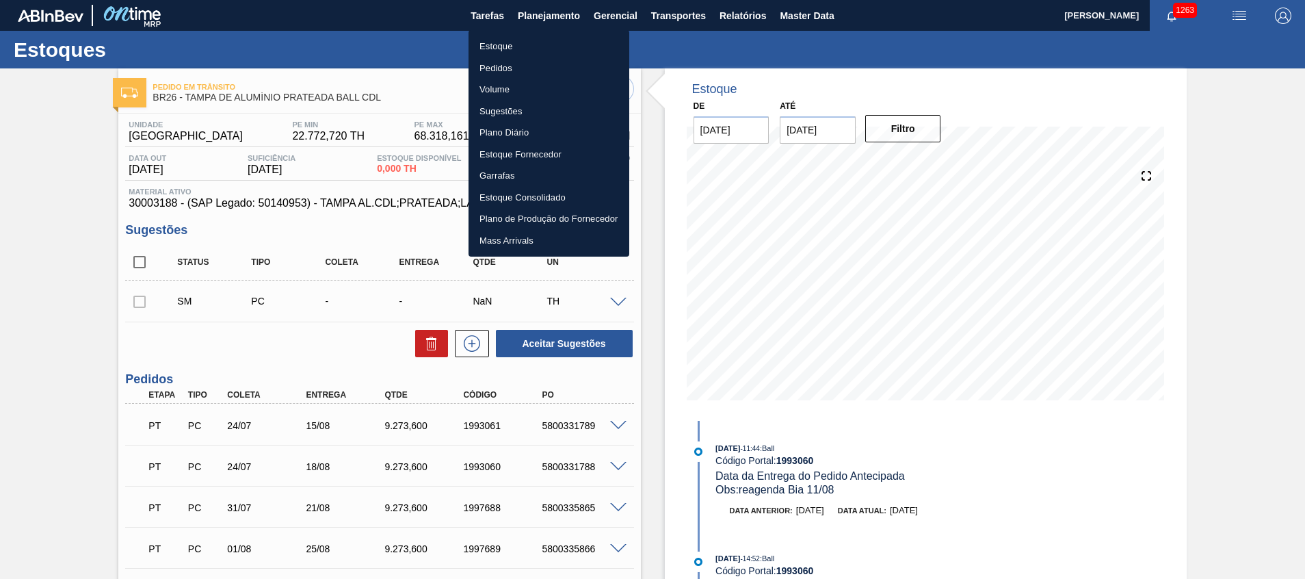
click at [500, 40] on li "Estoque" at bounding box center [548, 47] width 161 height 22
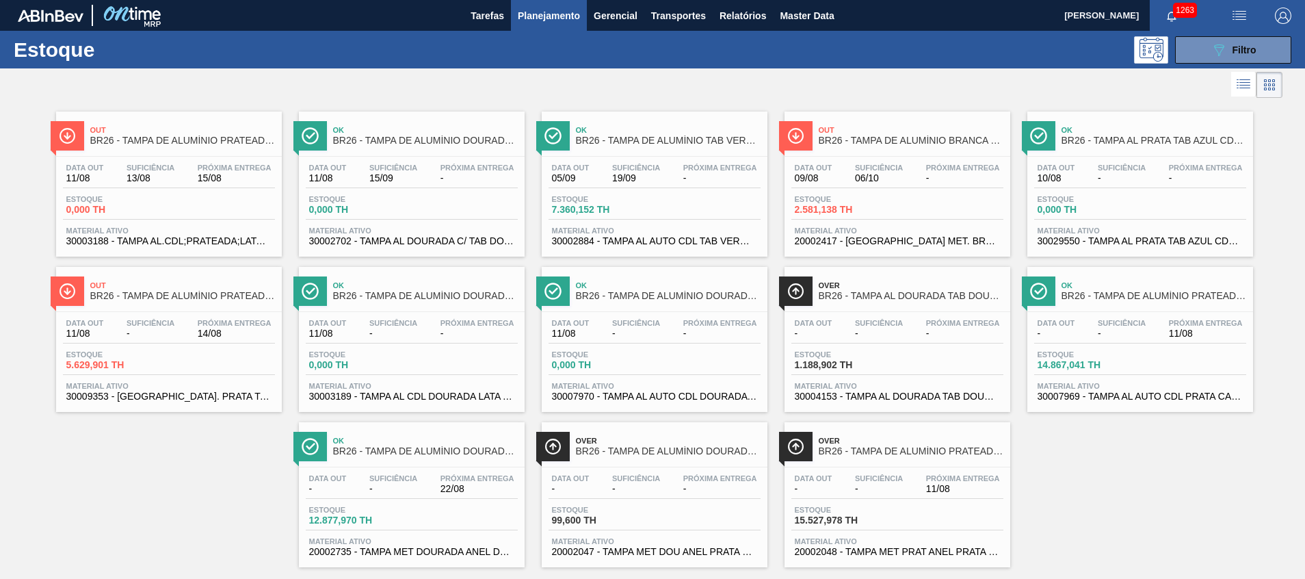
click at [1189, 369] on div "Estoque 14.867,041 TH" at bounding box center [1140, 362] width 212 height 25
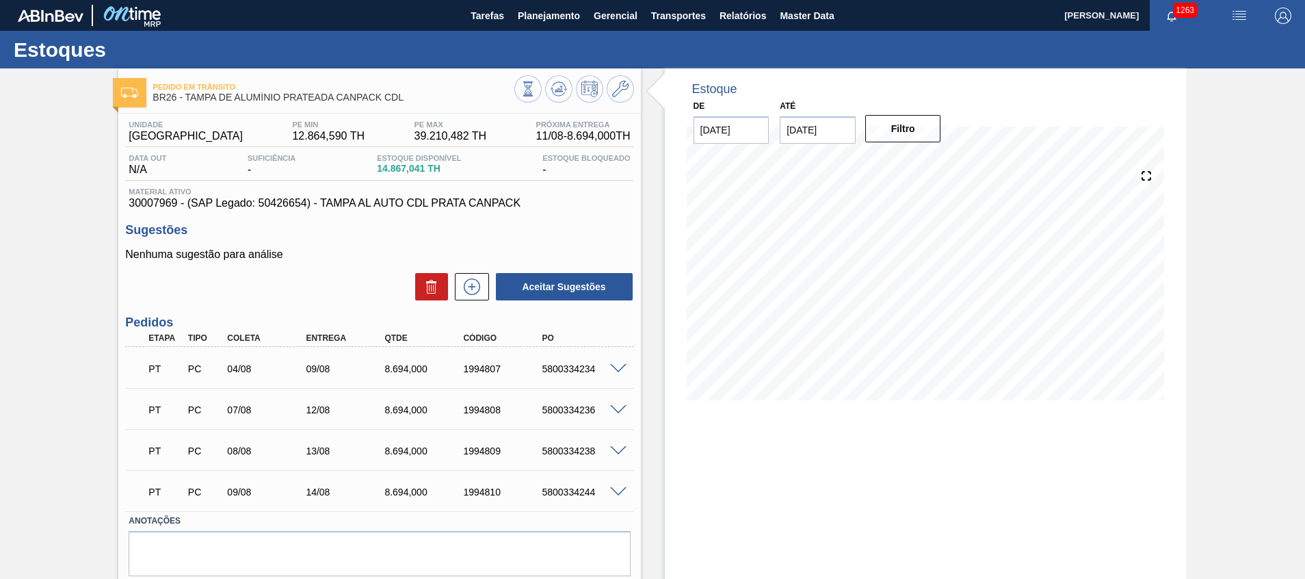
click at [620, 405] on span at bounding box center [618, 410] width 16 height 10
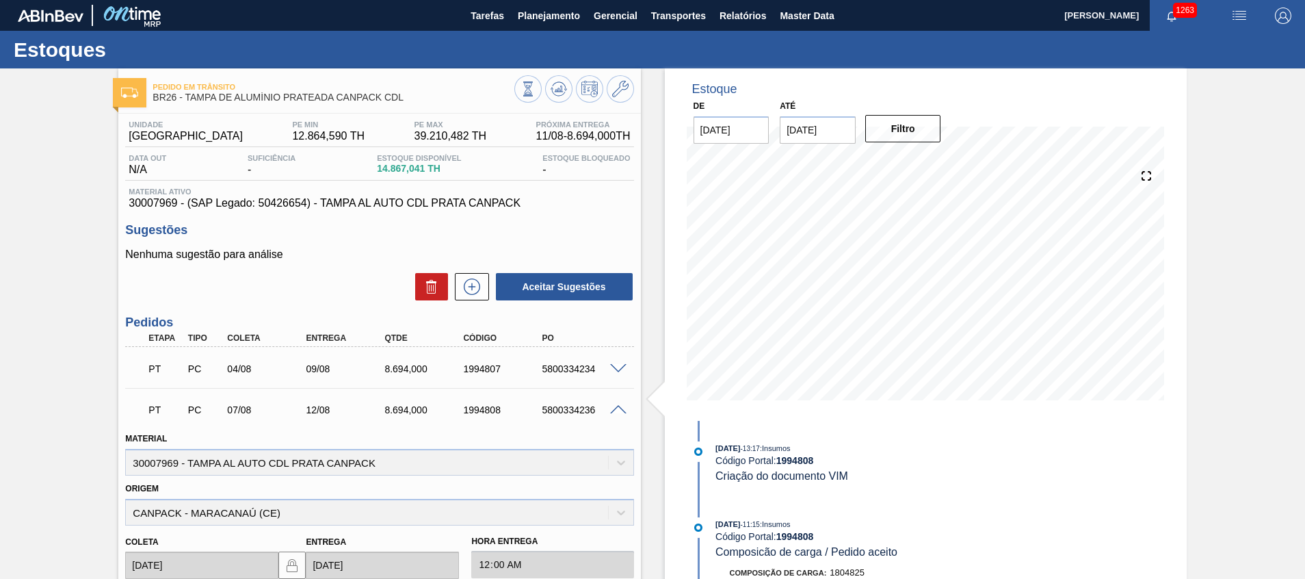
click at [619, 406] on span at bounding box center [618, 410] width 16 height 10
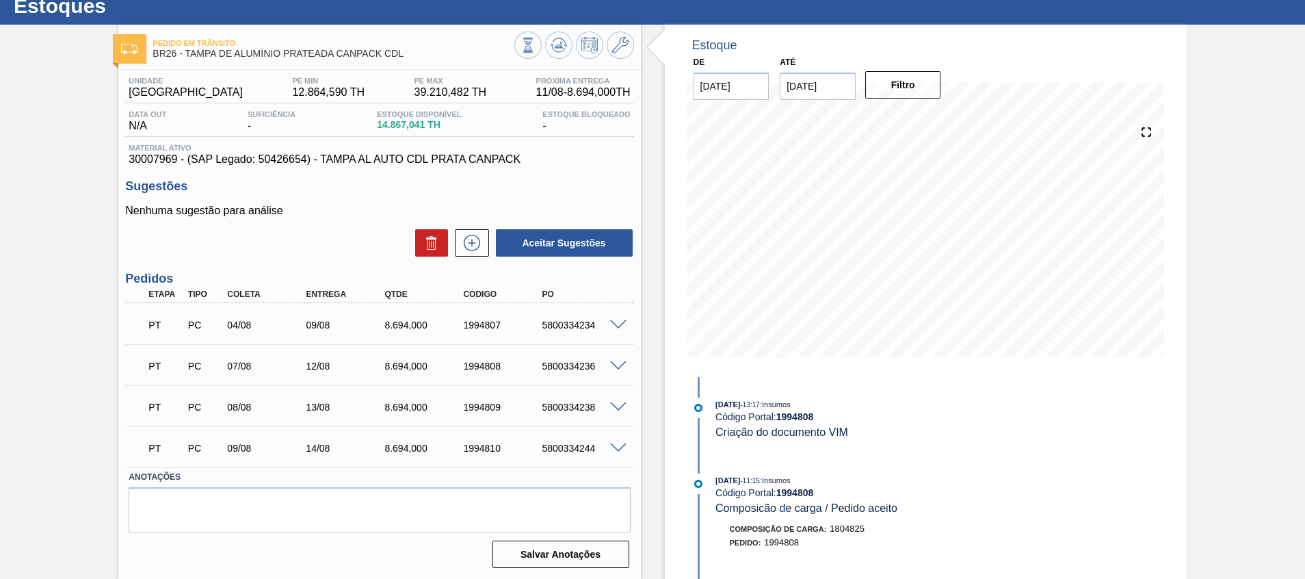
scroll to position [44, 0]
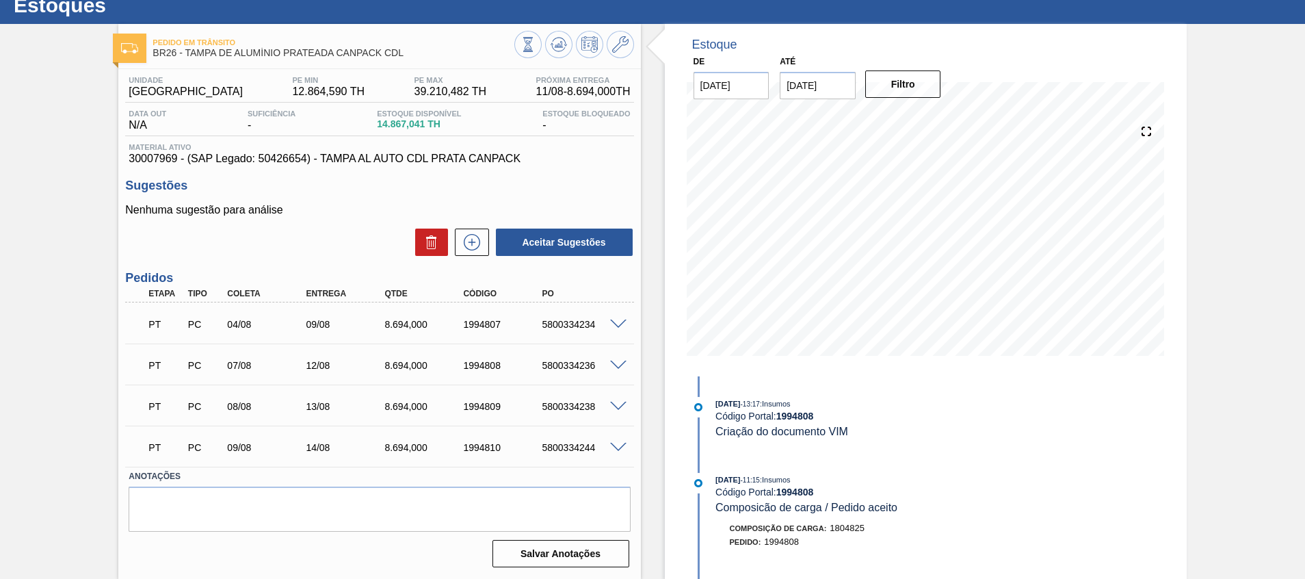
click at [616, 445] on span at bounding box center [618, 447] width 16 height 10
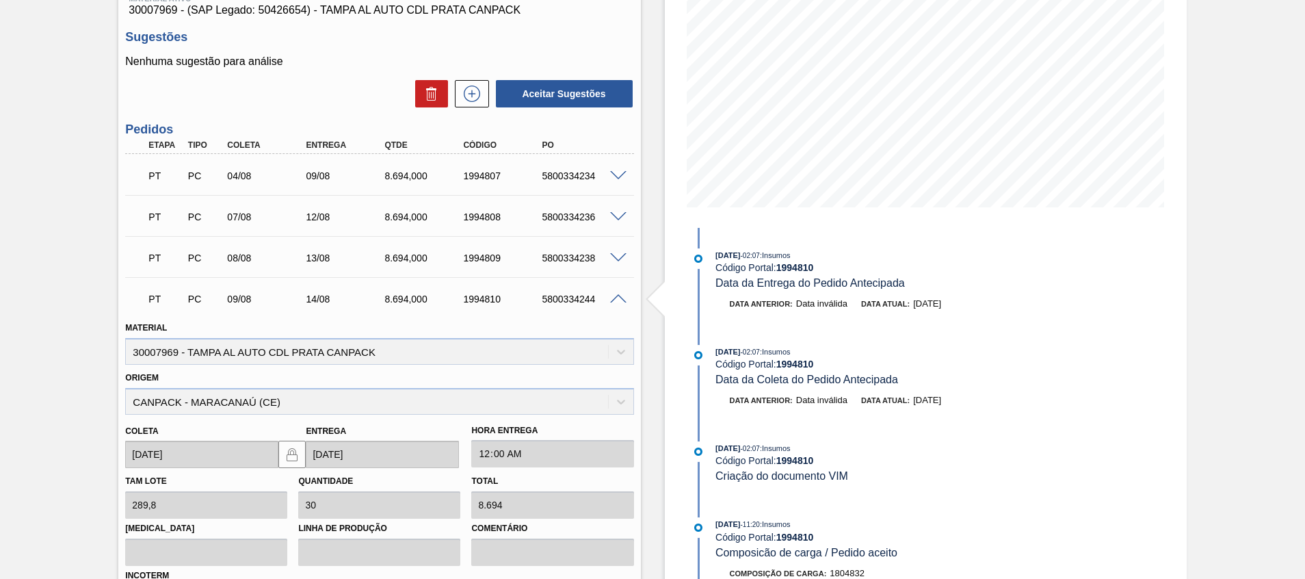
scroll to position [171, 0]
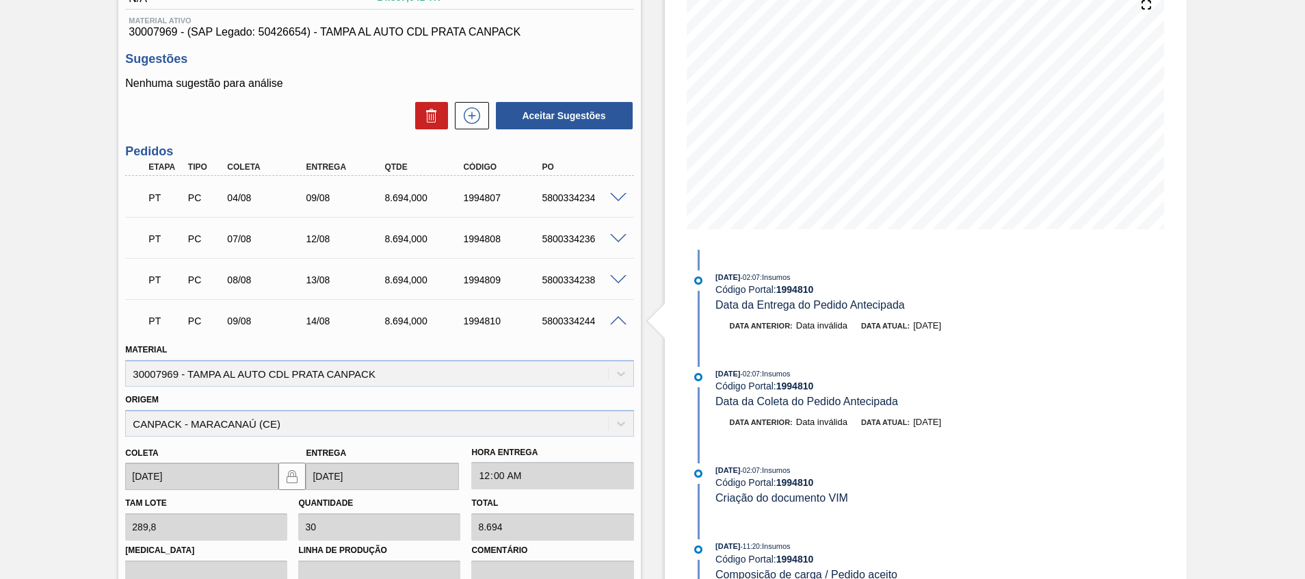
click at [618, 319] on span at bounding box center [618, 321] width 16 height 10
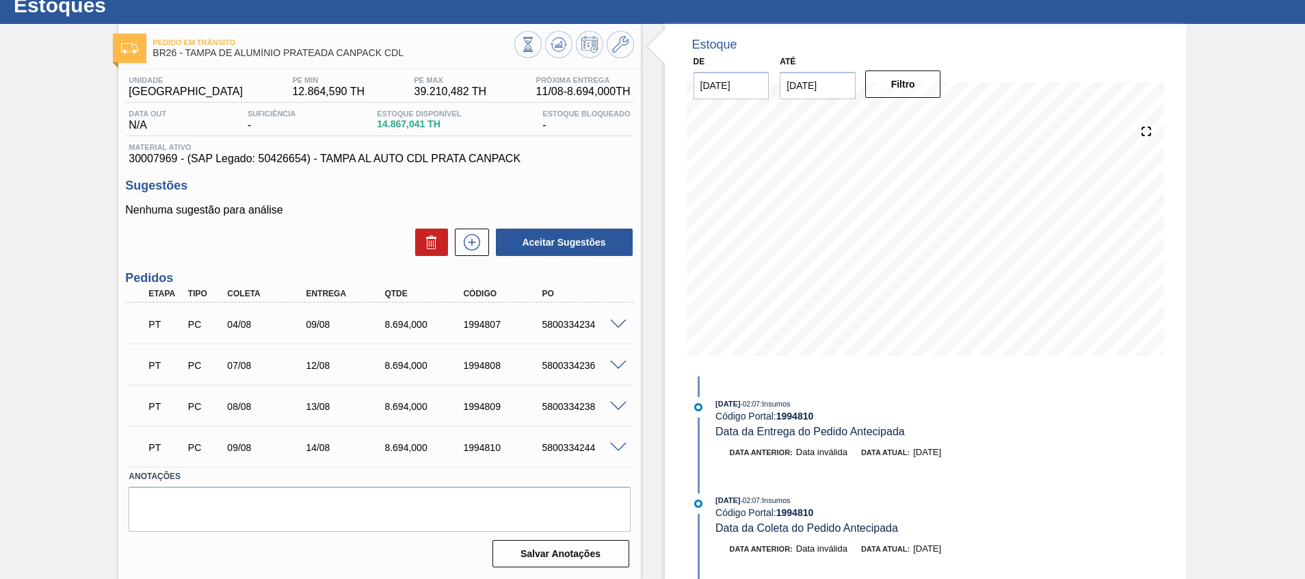
scroll to position [44, 0]
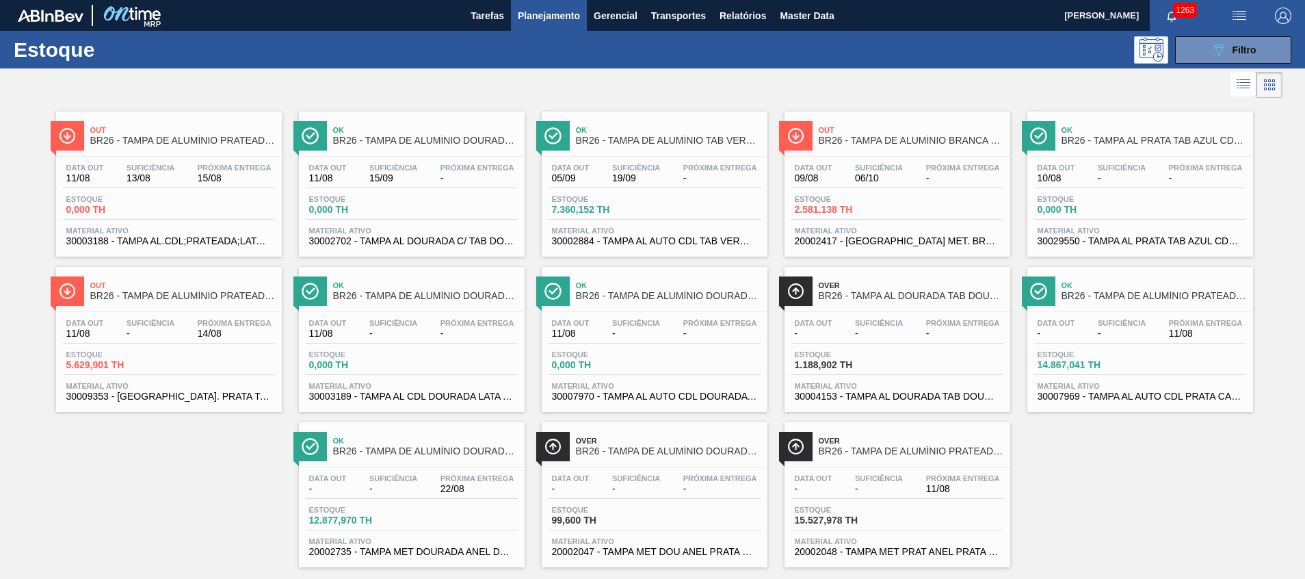
click at [929, 198] on div "Estoque 2.581,138 TH" at bounding box center [897, 207] width 212 height 25
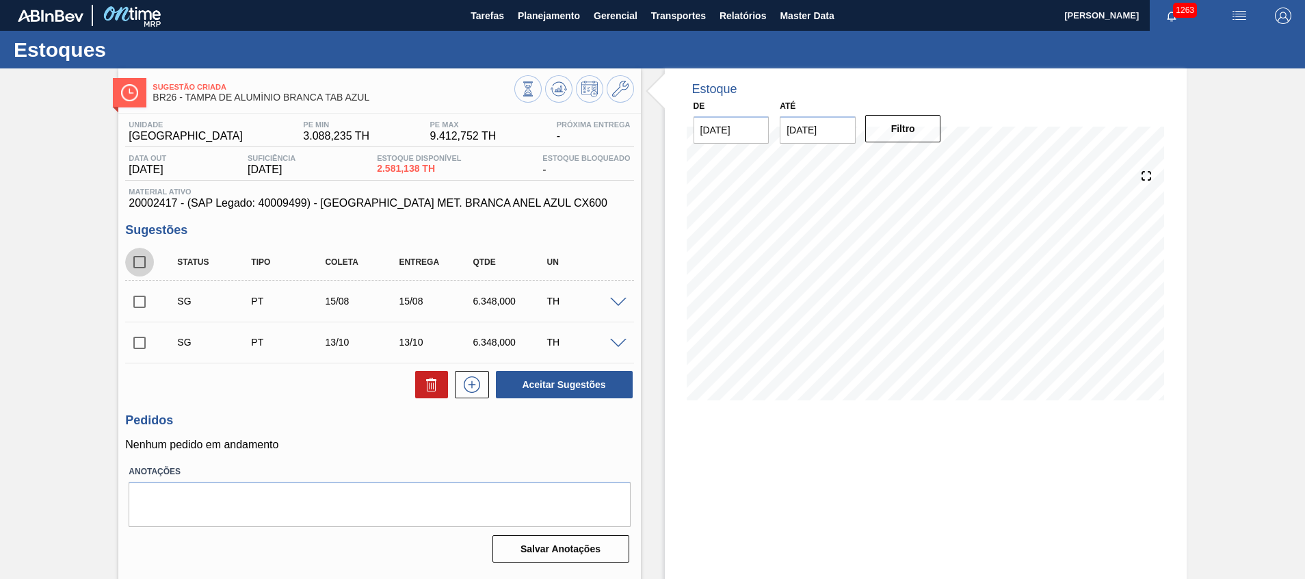
click at [146, 263] on input "checkbox" at bounding box center [139, 262] width 29 height 29
checkbox input "true"
click at [436, 390] on icon at bounding box center [431, 384] width 16 height 16
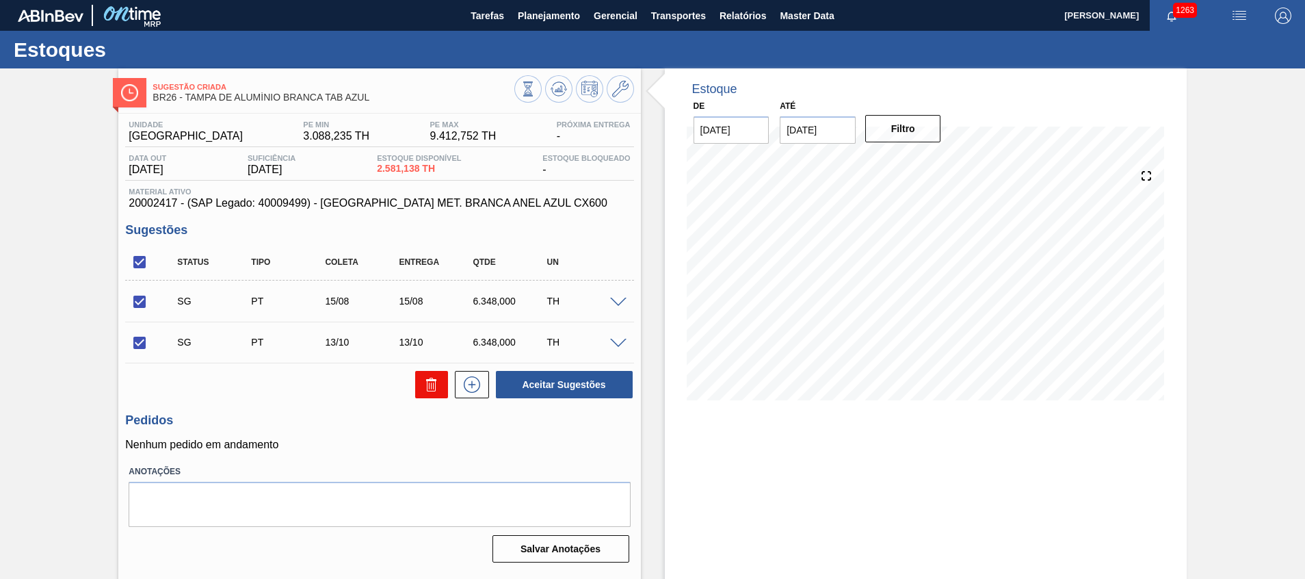
checkbox input "false"
